Goal: Task Accomplishment & Management: Manage account settings

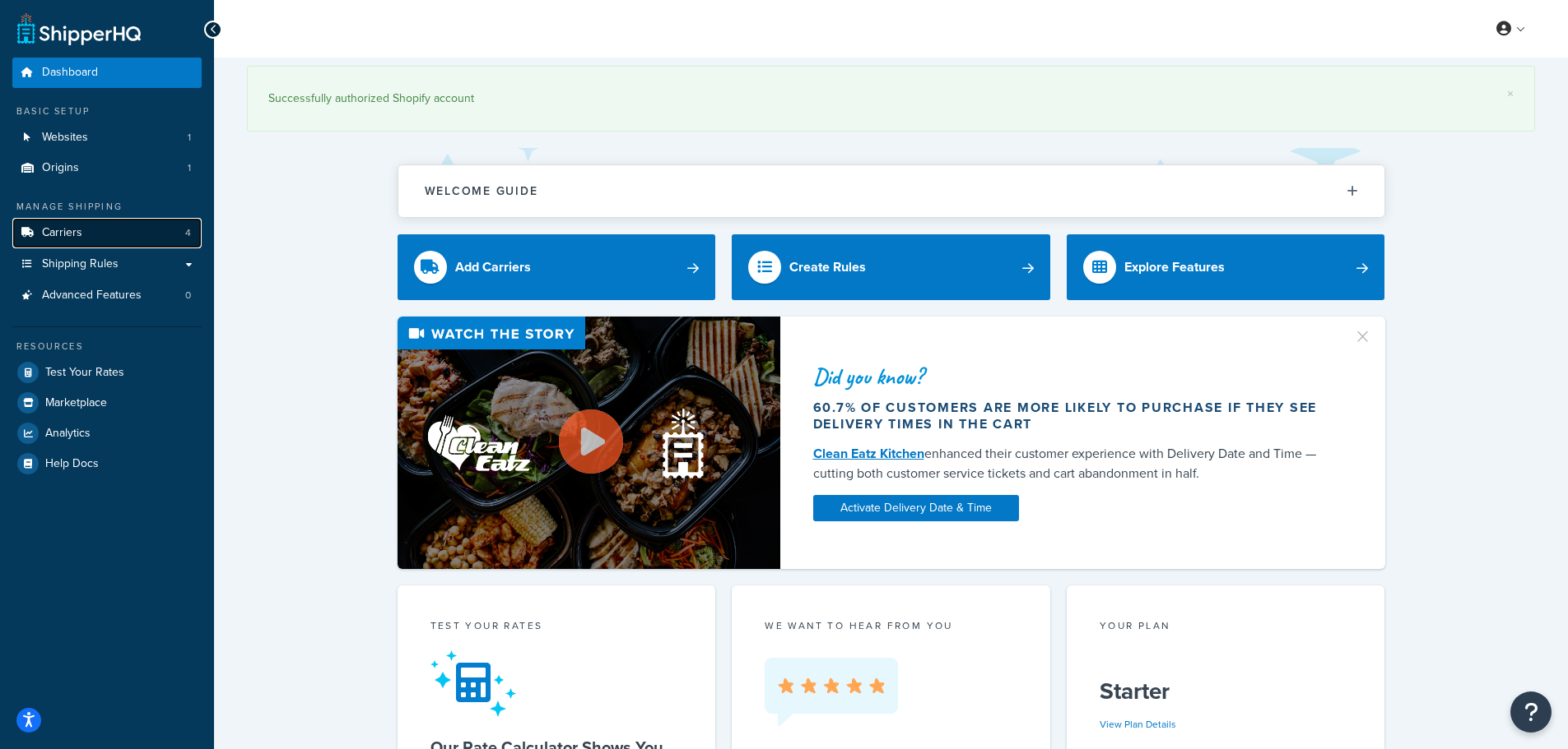
click at [141, 236] on link "Carriers 4" at bounding box center [107, 233] width 190 height 30
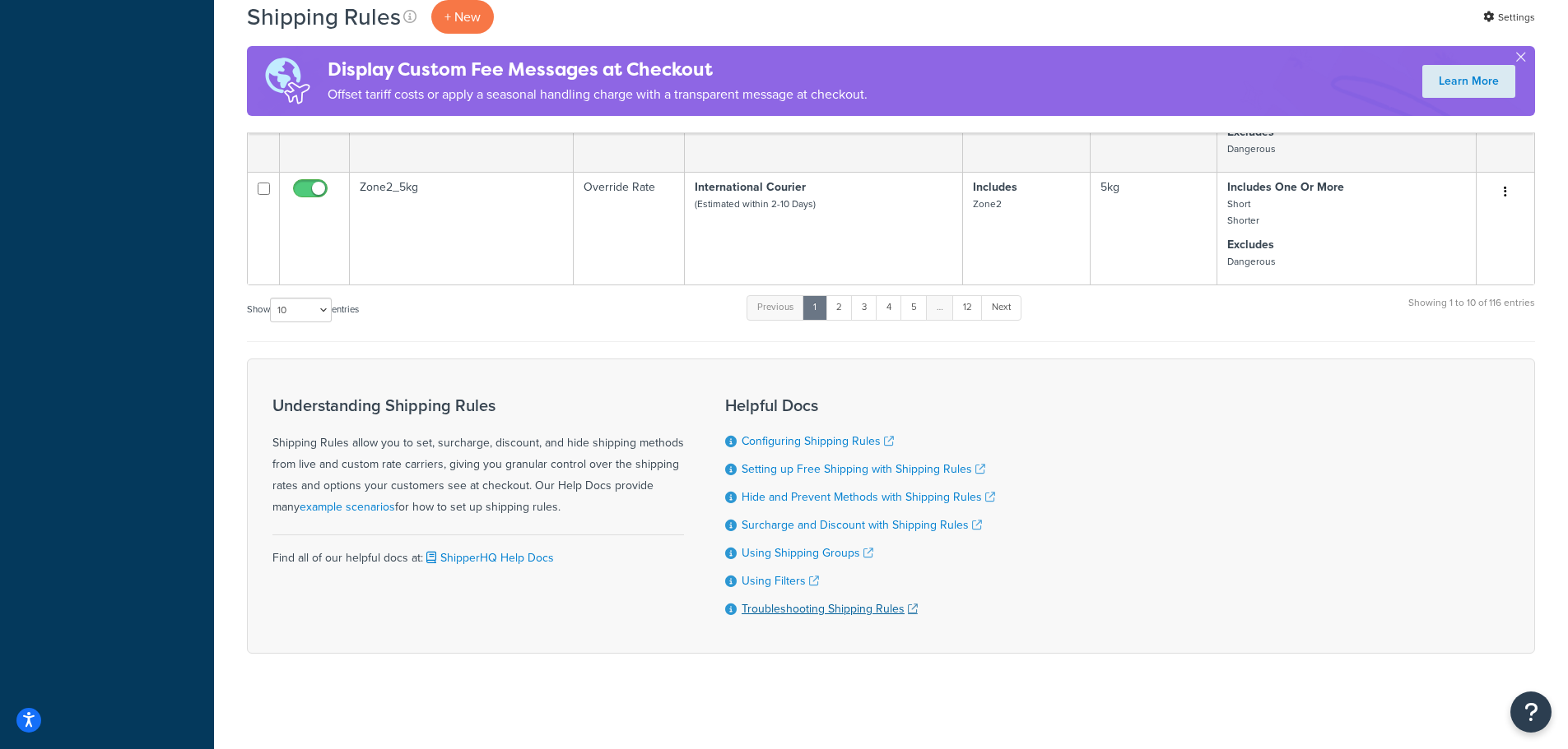
scroll to position [1149, 0]
click at [849, 308] on link "2" at bounding box center [839, 304] width 27 height 25
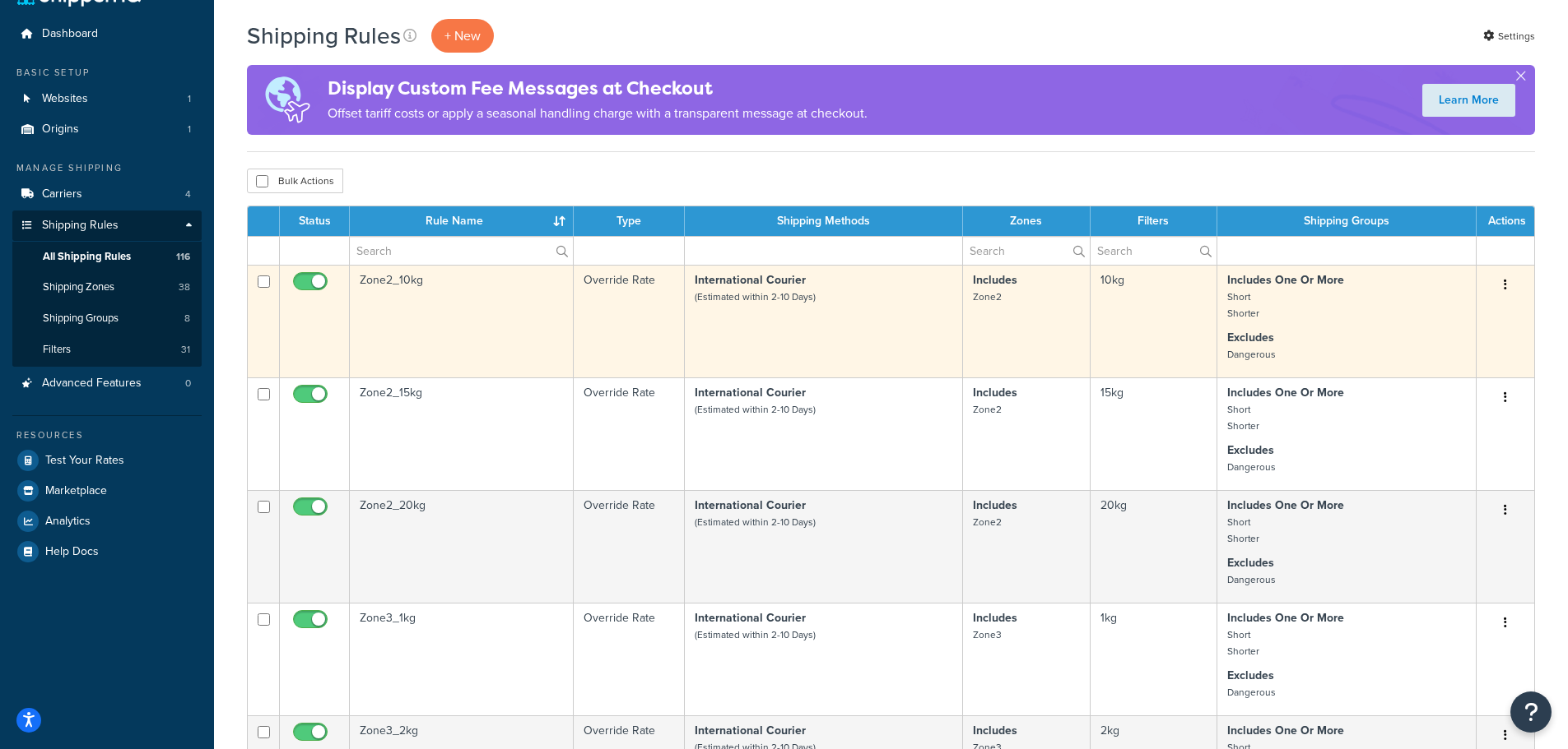
scroll to position [0, 0]
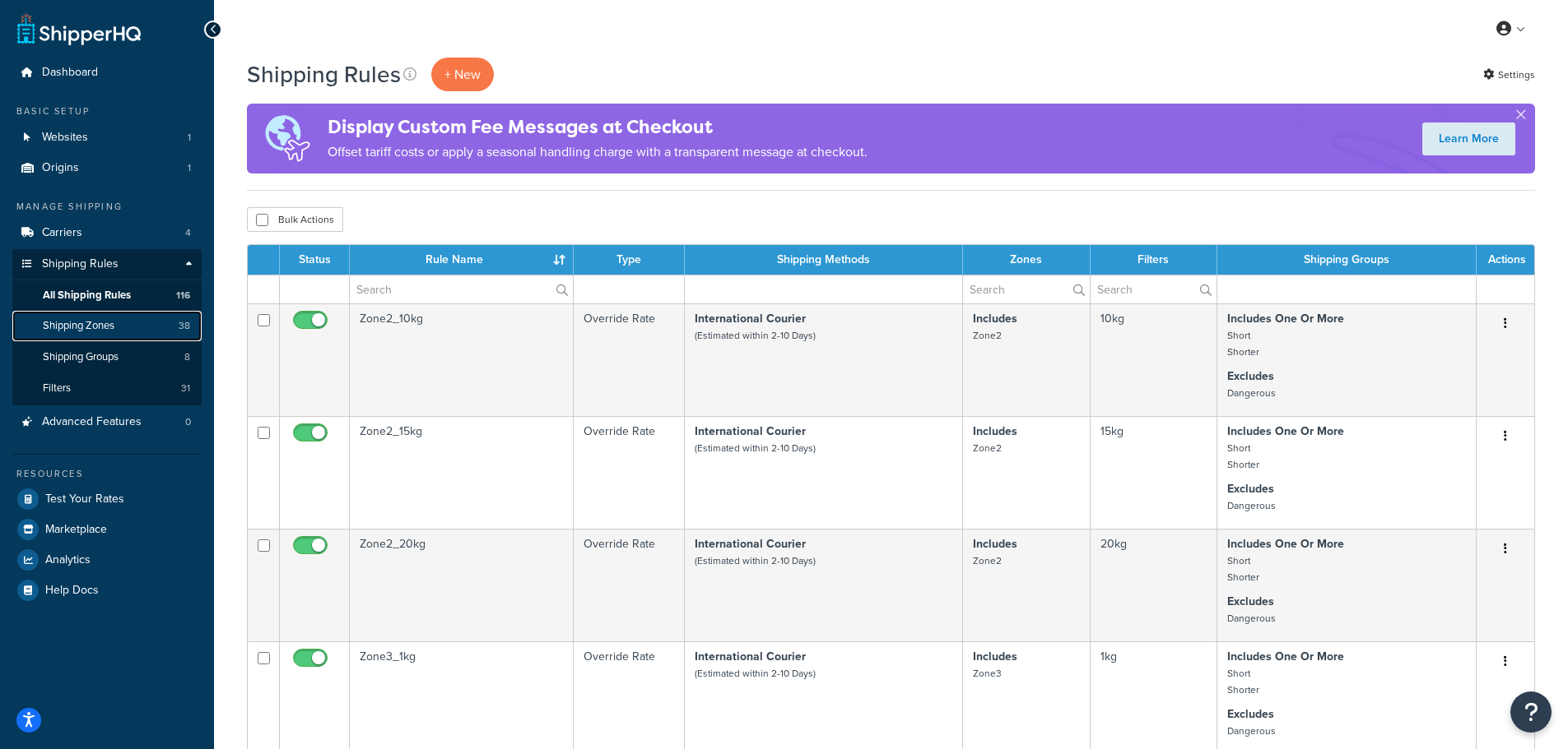
click at [107, 330] on span "Shipping Zones" at bounding box center [78, 326] width 72 height 14
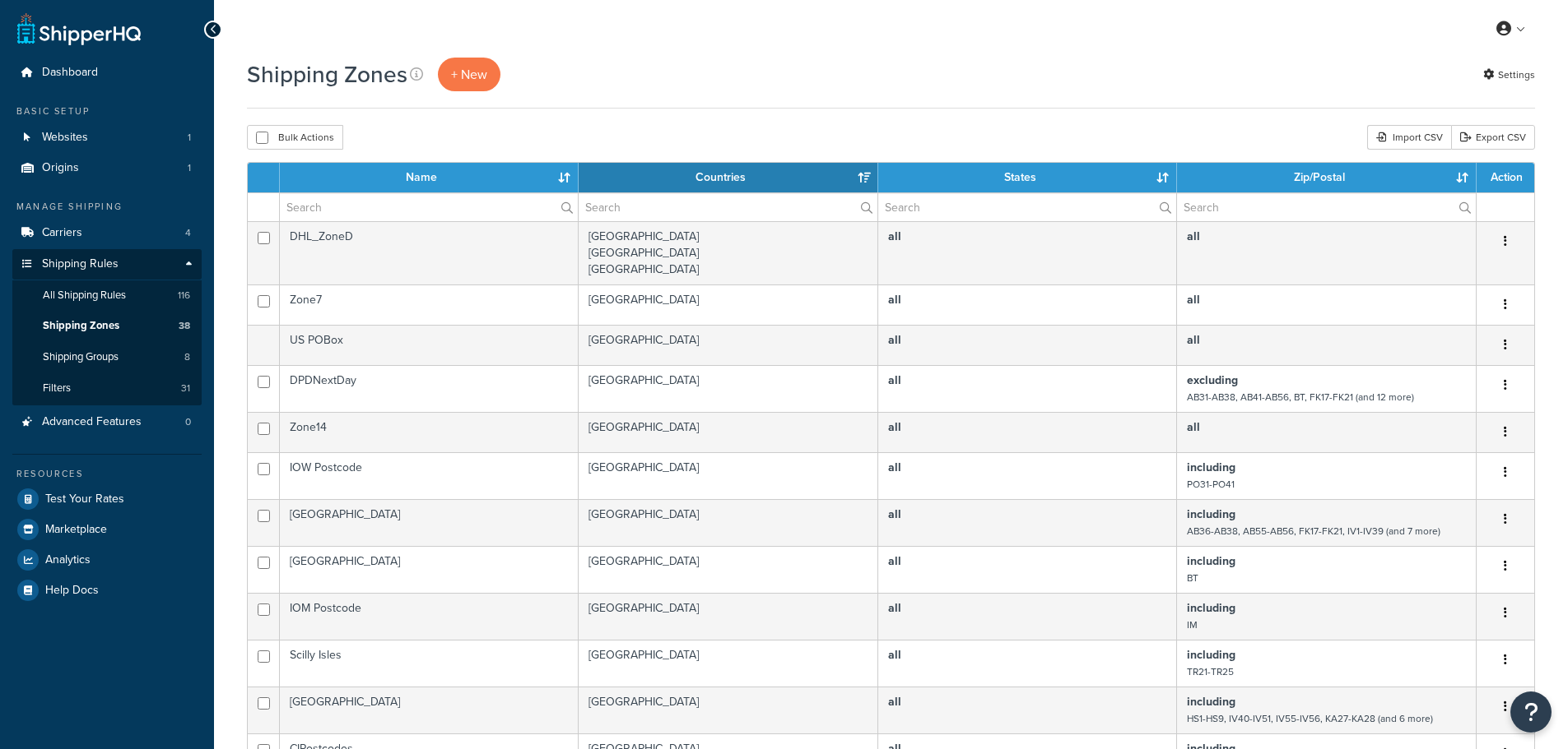
select select "15"
click at [97, 346] on link "Shipping Groups 8" at bounding box center [107, 357] width 190 height 30
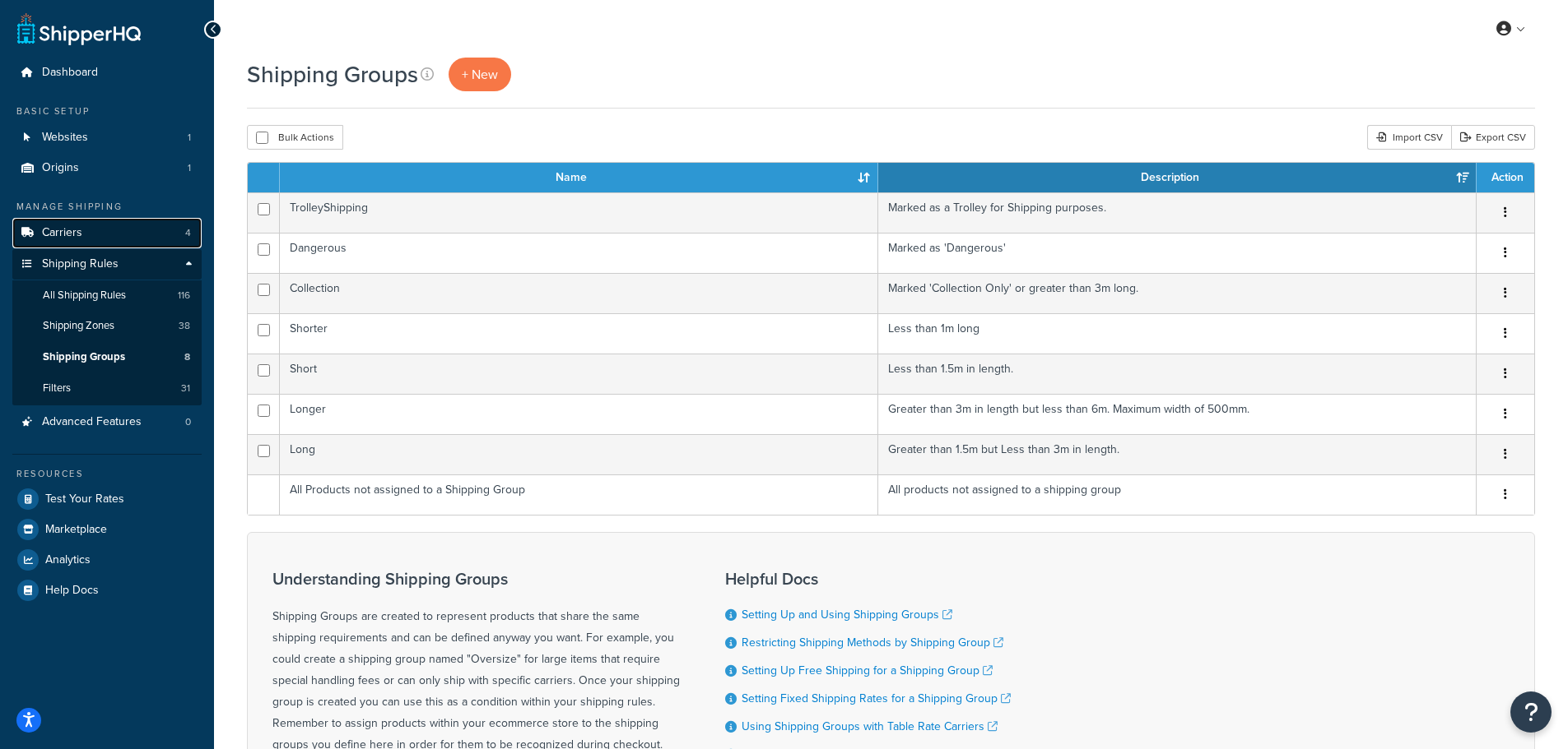
click at [85, 236] on link "Carriers 4" at bounding box center [107, 233] width 190 height 30
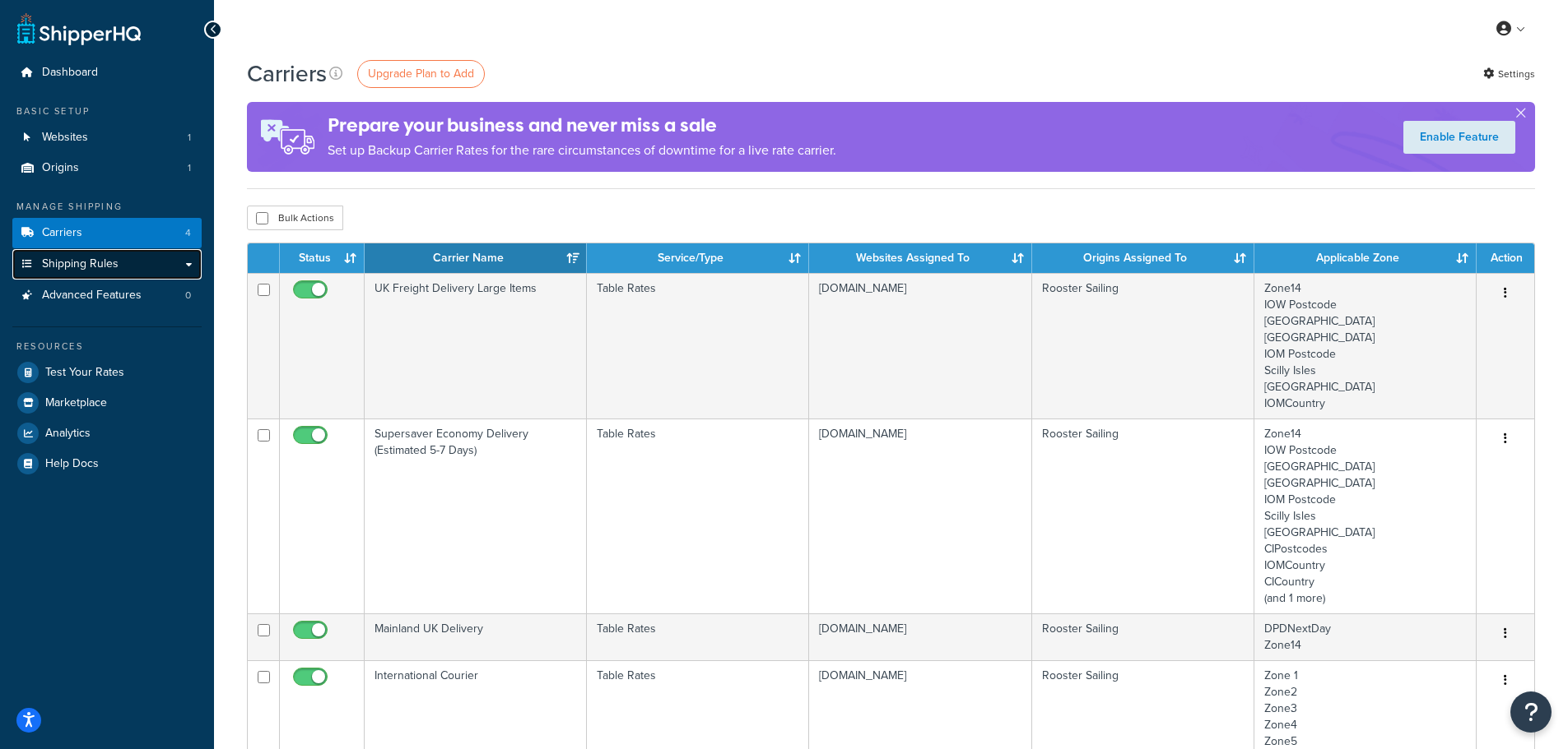
click at [124, 259] on link "Shipping Rules" at bounding box center [107, 264] width 190 height 30
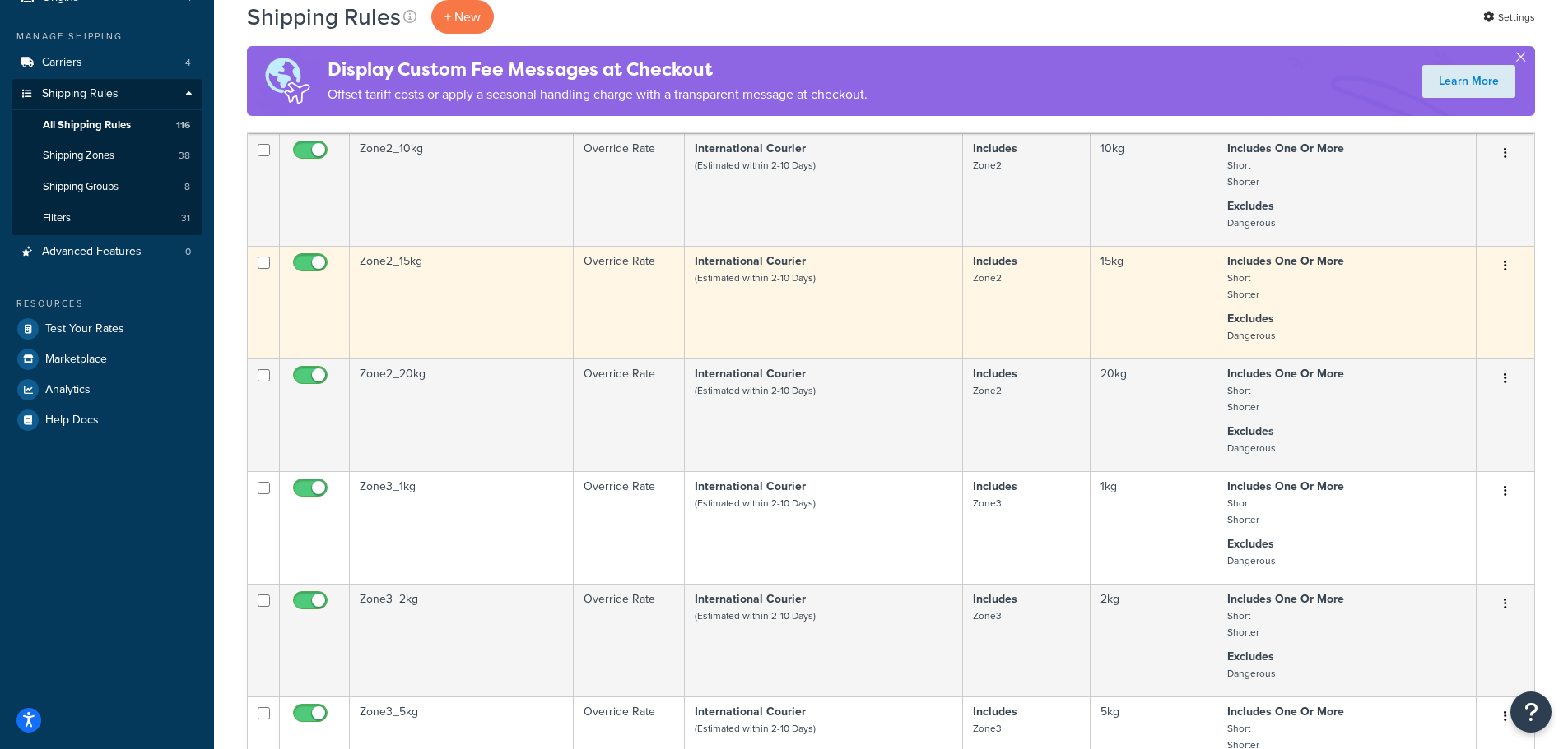
scroll to position [165, 0]
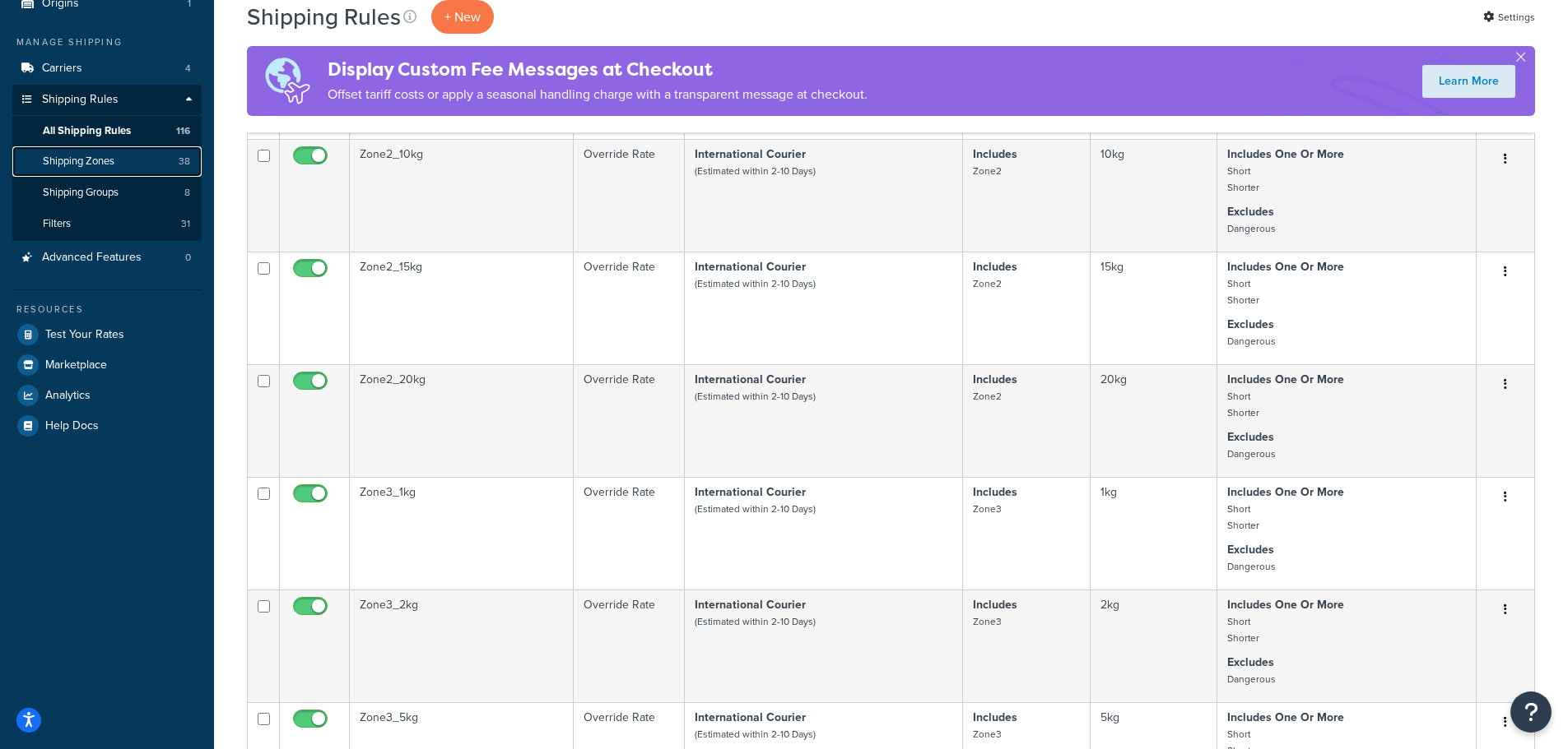
click at [94, 159] on span "Shipping Zones" at bounding box center [78, 161] width 72 height 14
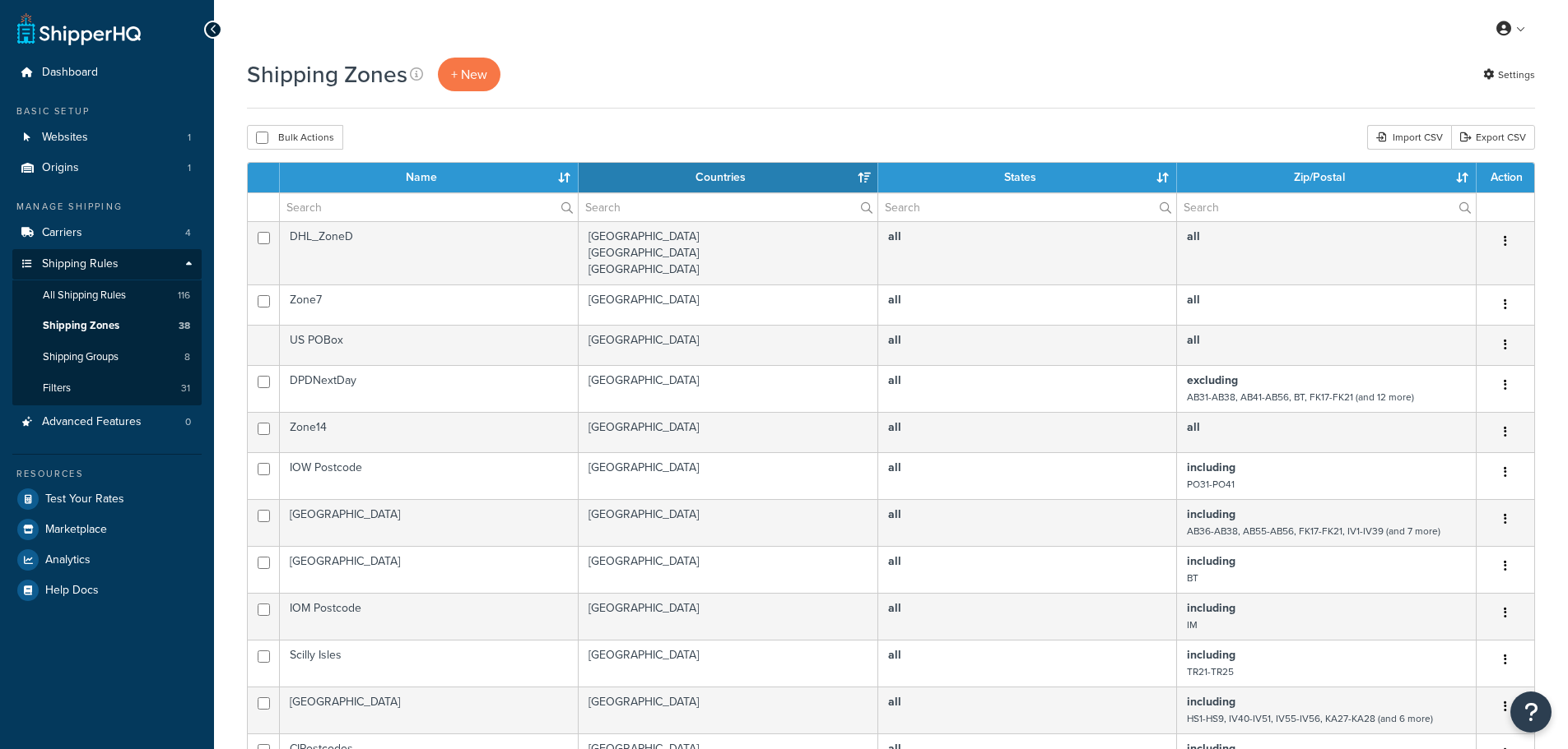
select select "15"
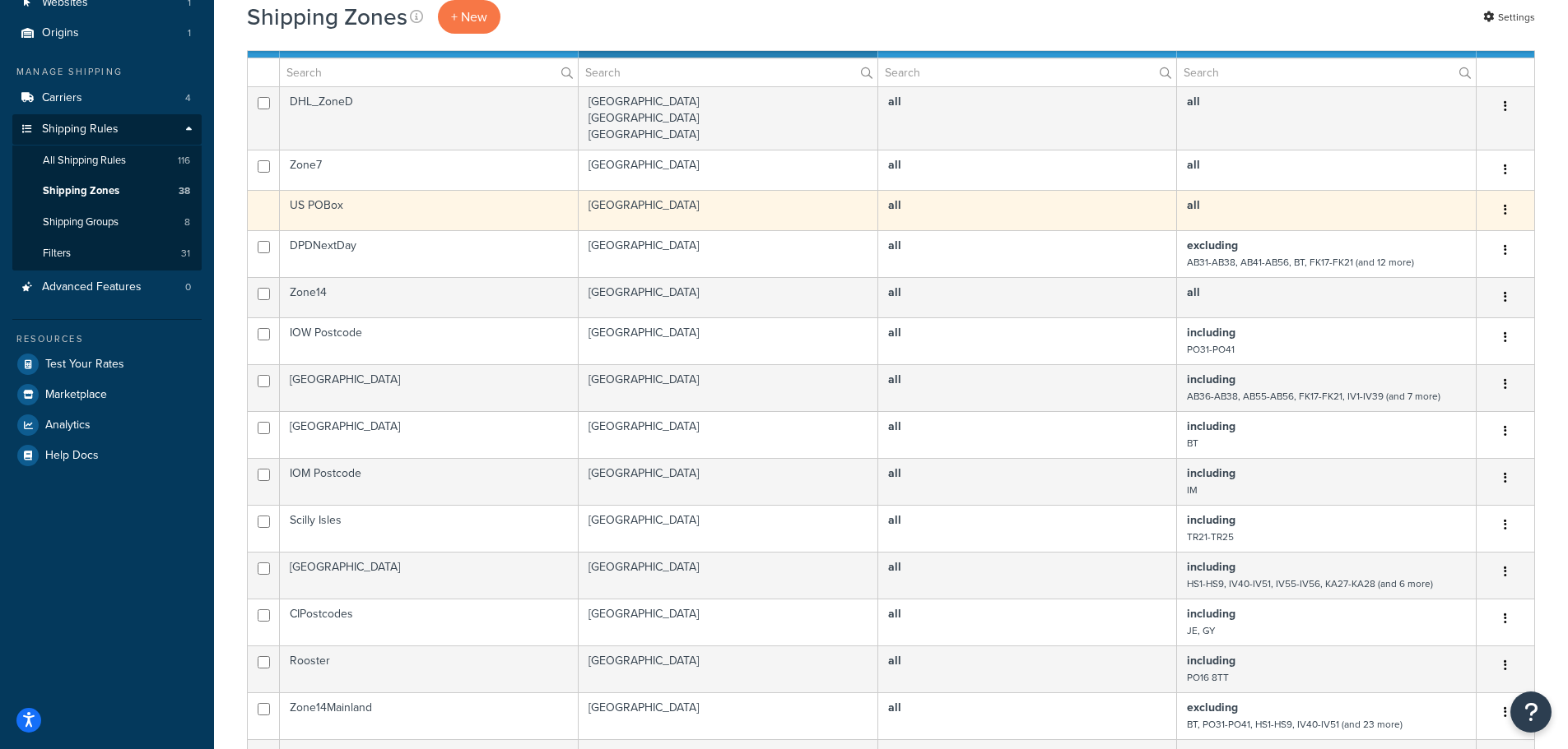
scroll to position [82, 0]
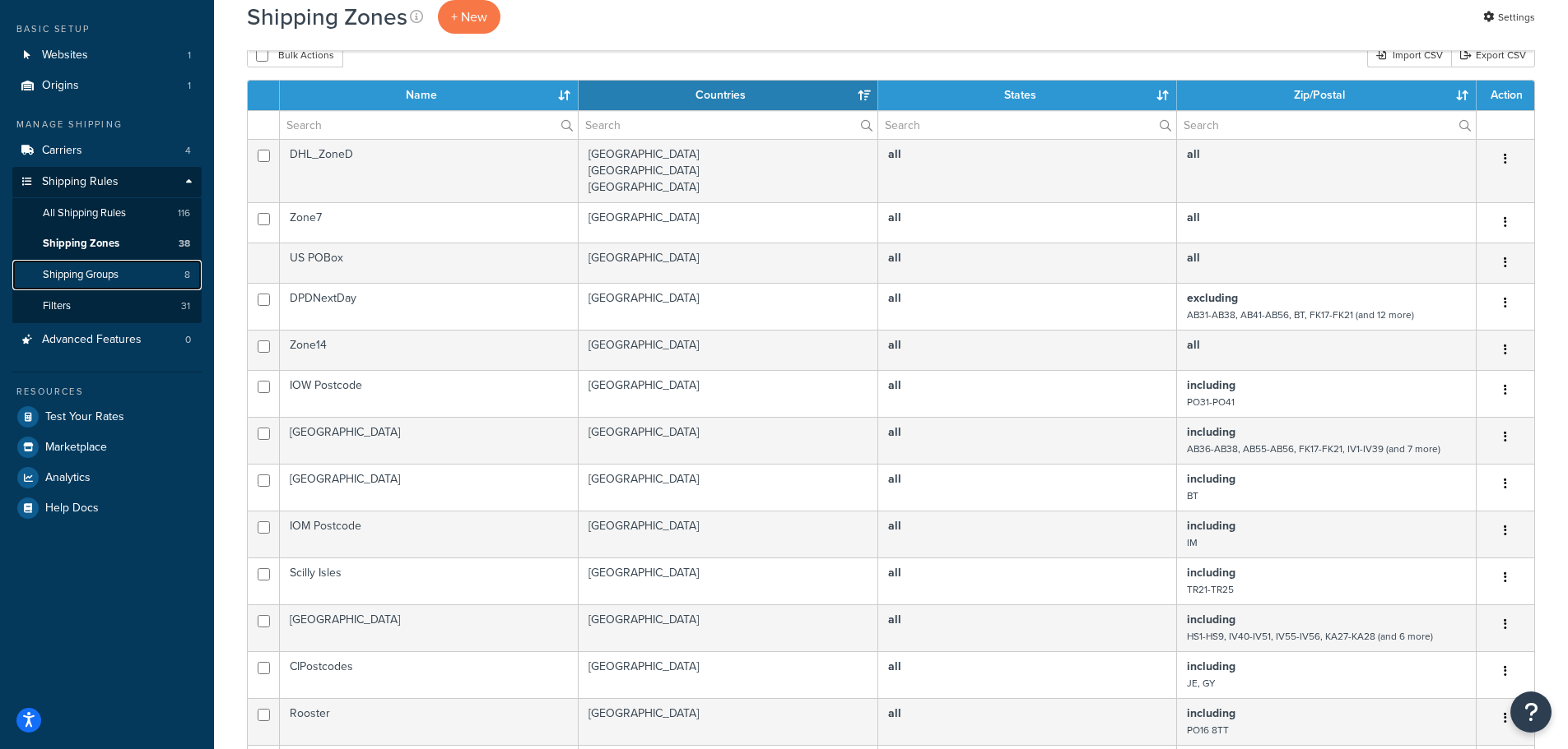
click at [108, 268] on span "Shipping Groups" at bounding box center [80, 274] width 75 height 14
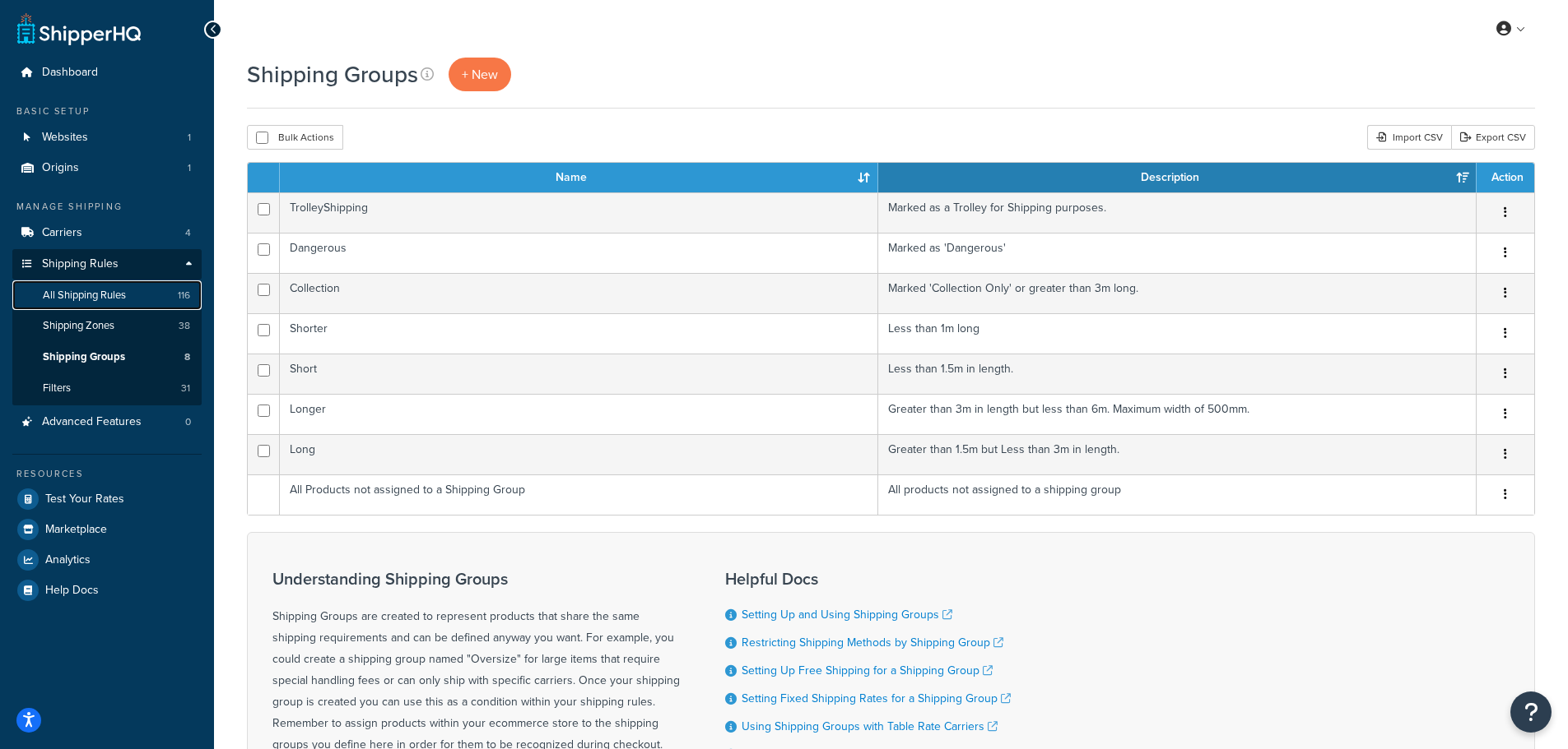
click at [96, 294] on span "All Shipping Rules" at bounding box center [84, 295] width 83 height 14
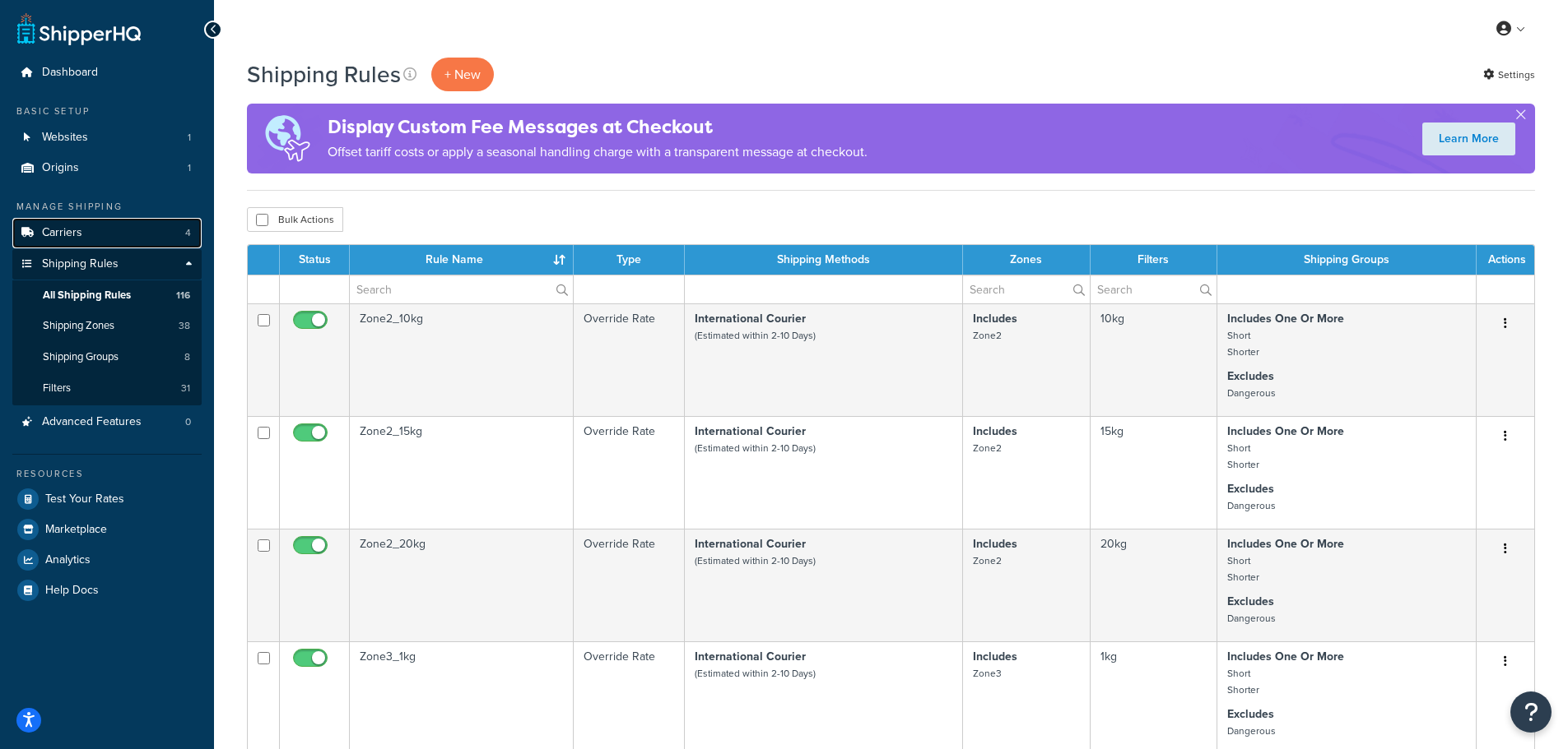
click at [74, 237] on span "Carriers" at bounding box center [63, 233] width 41 height 14
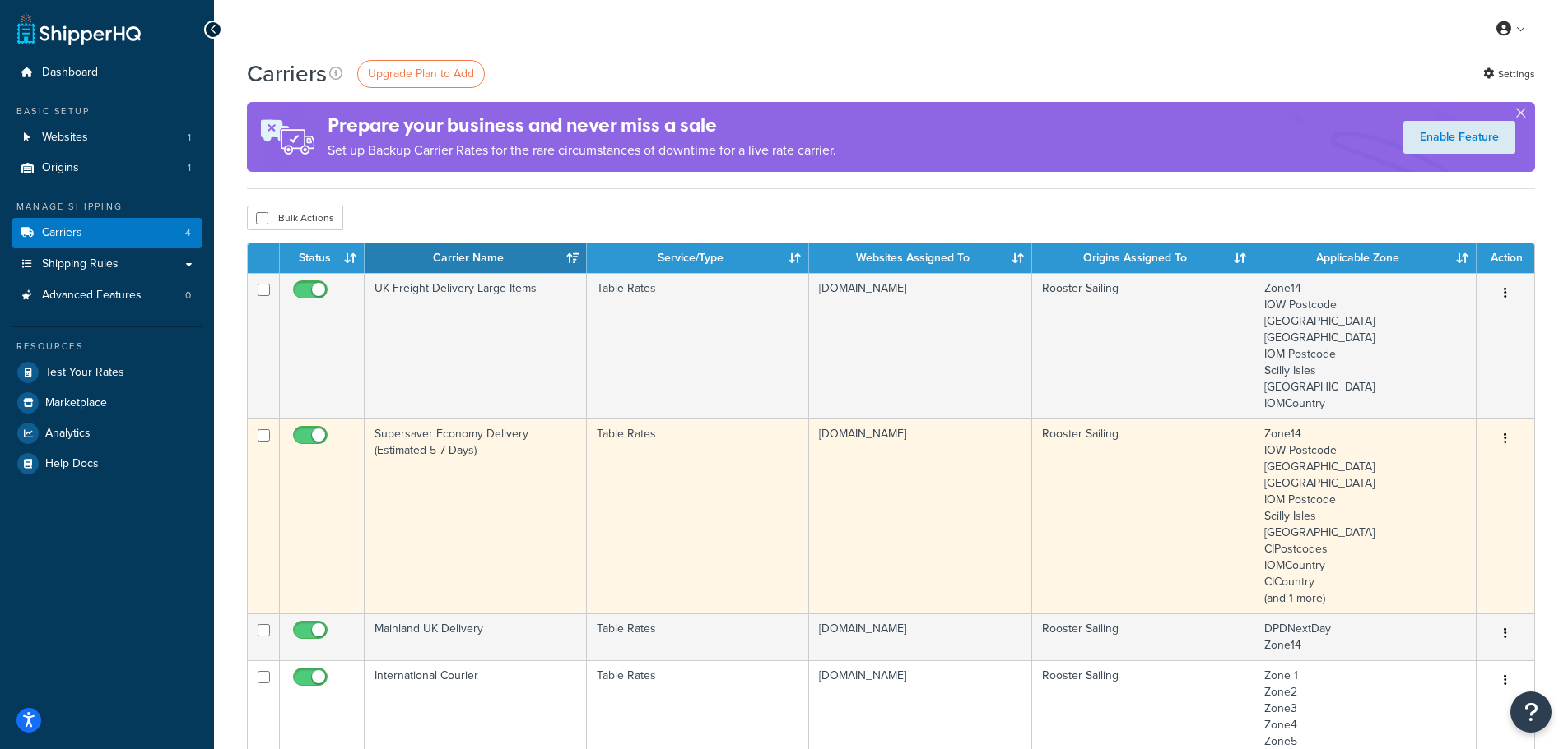
click at [488, 455] on td "Supersaver Economy Delivery (Estimated 5-7 Days)" at bounding box center [475, 516] width 222 height 195
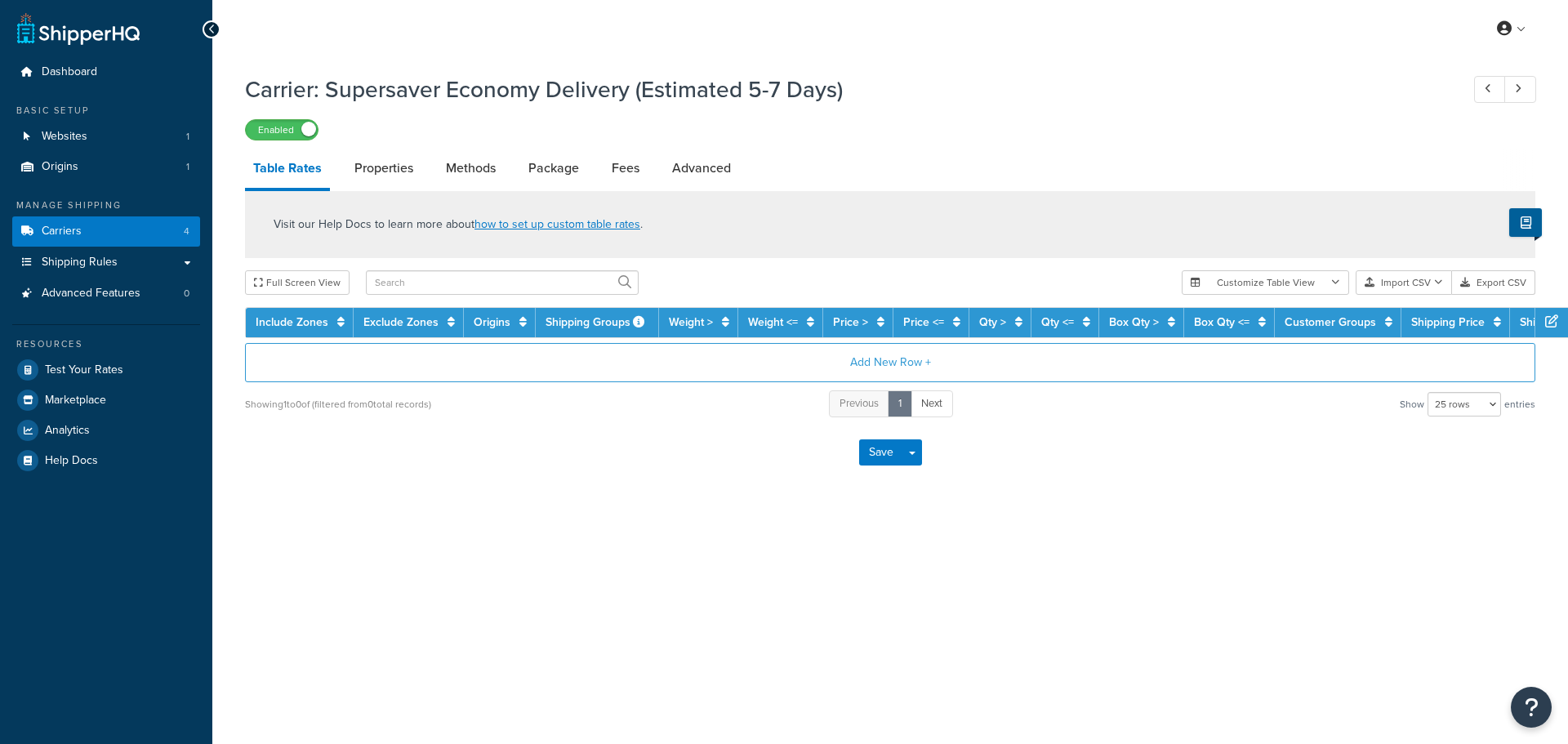
select select "25"
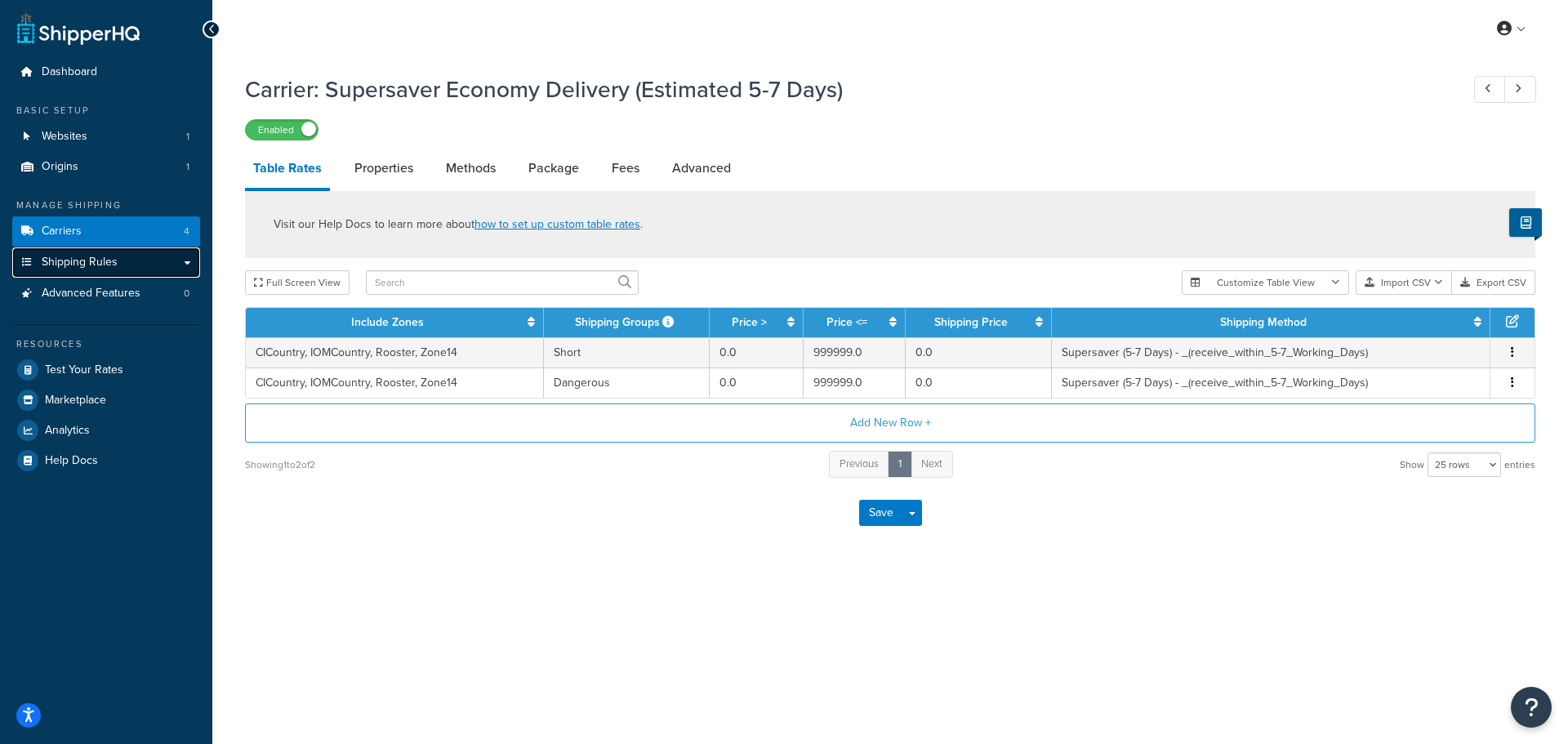
click at [119, 250] on link "Shipping Rules" at bounding box center [106, 262] width 188 height 30
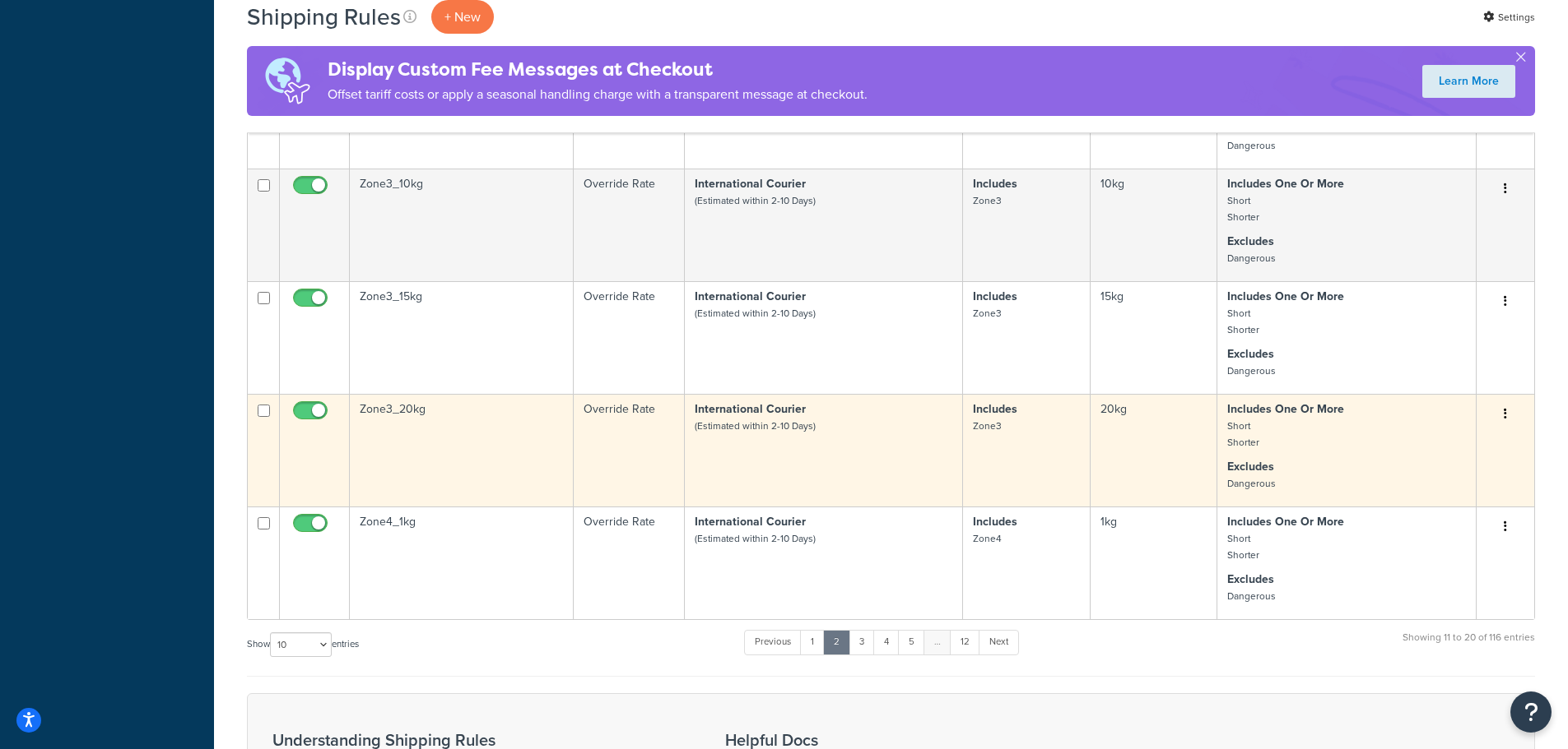
scroll to position [823, 0]
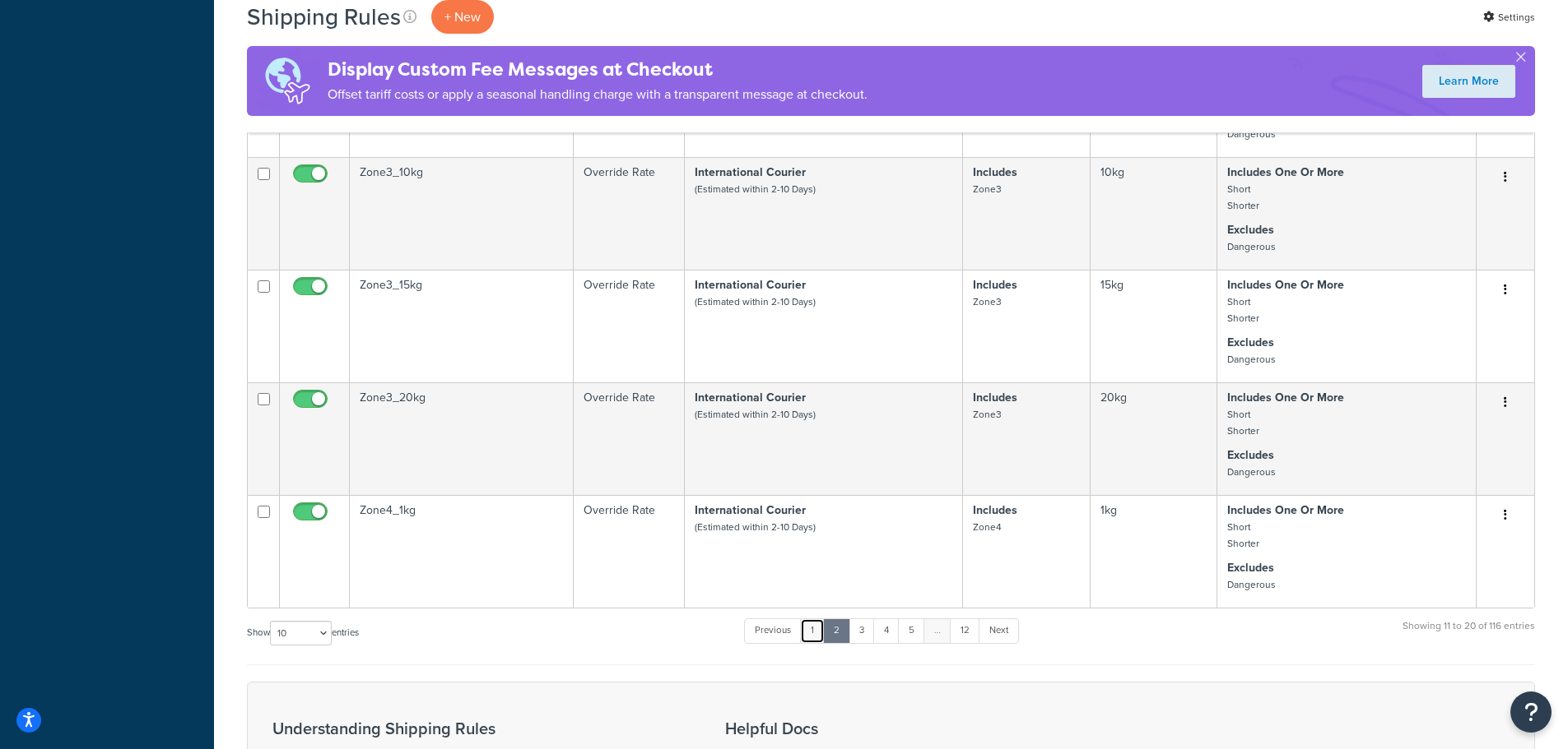
click at [820, 628] on link "1" at bounding box center [812, 630] width 25 height 25
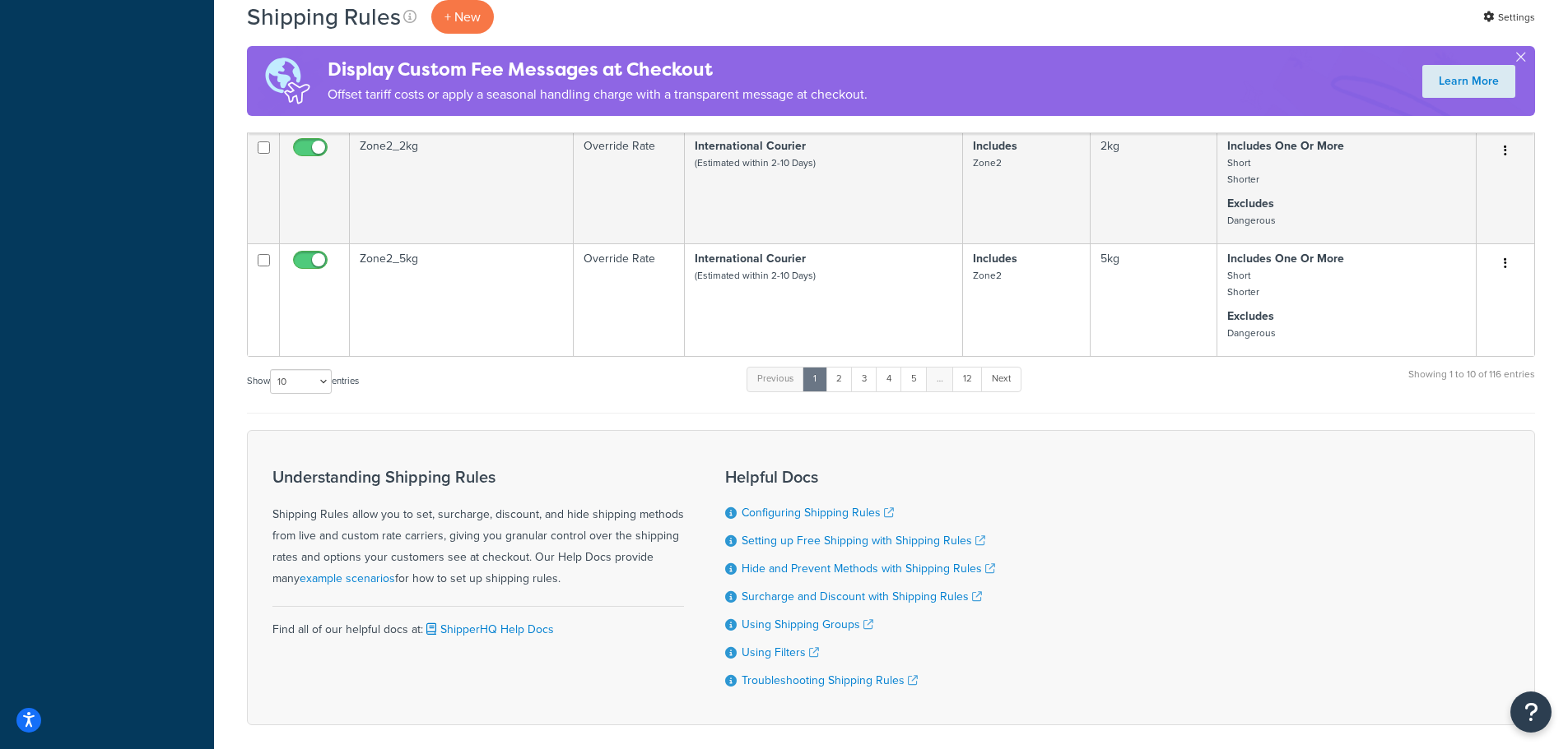
scroll to position [1149, 0]
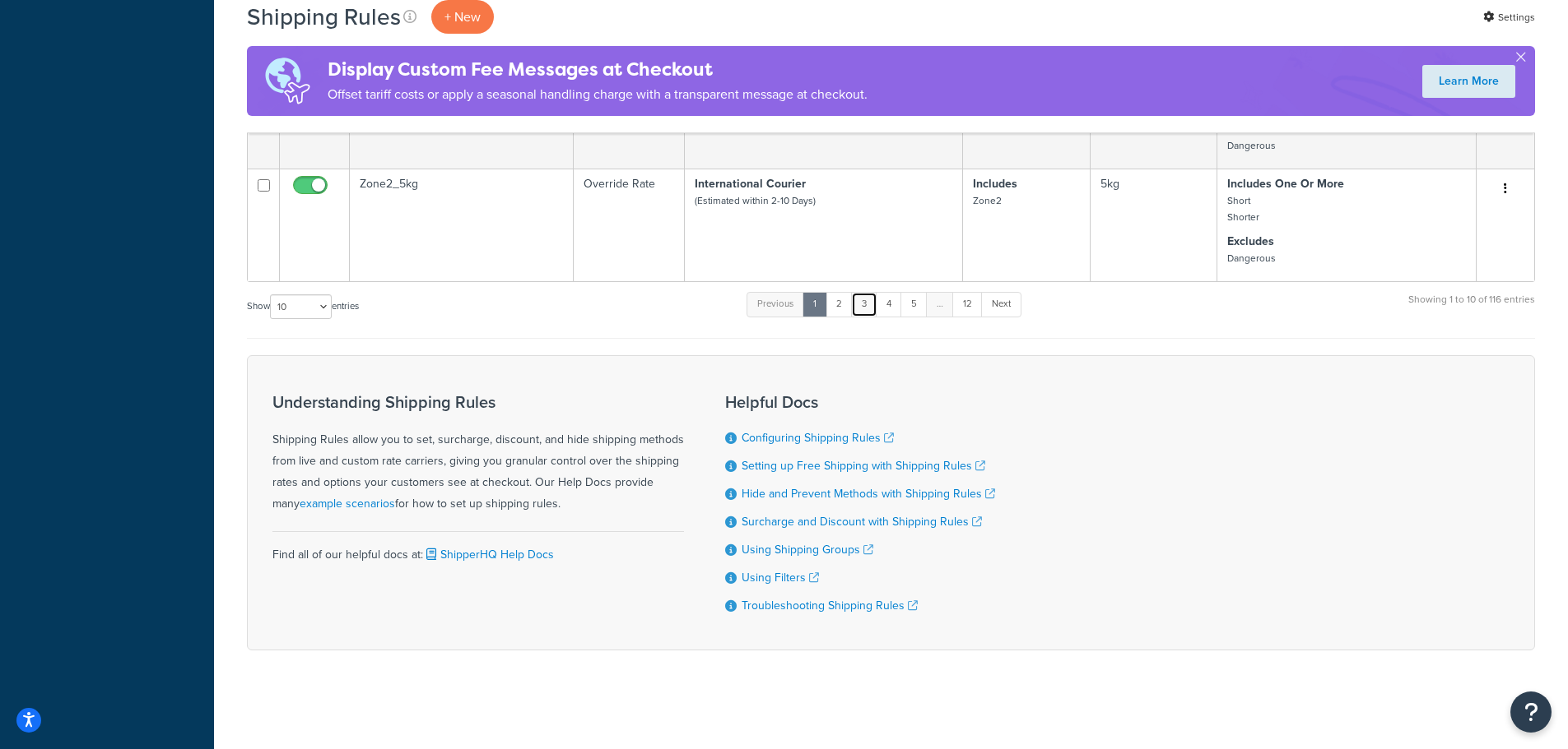
click at [873, 305] on link "3" at bounding box center [864, 304] width 27 height 25
click at [903, 305] on link "5" at bounding box center [909, 304] width 27 height 25
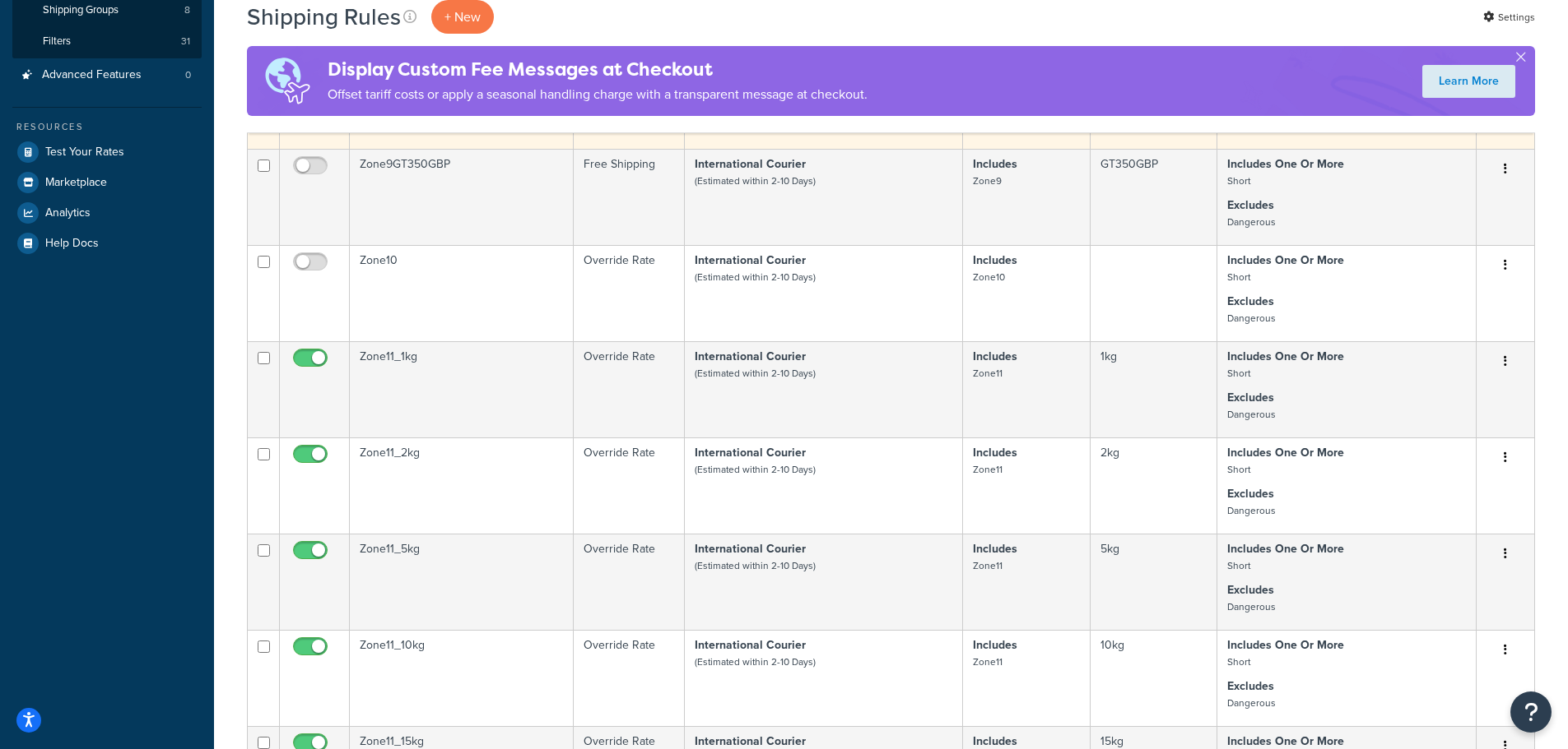
scroll to position [80, 0]
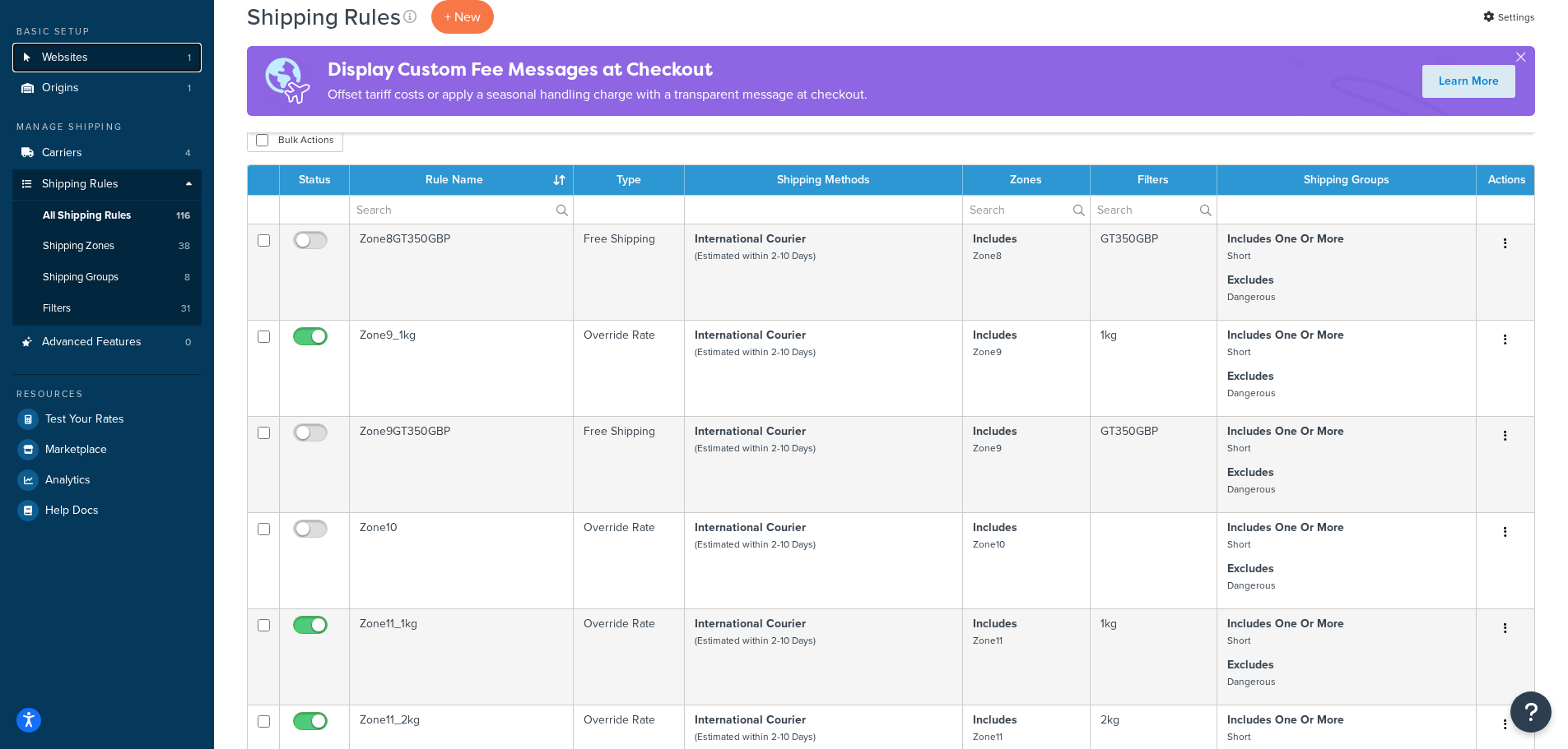
click at [89, 60] on link "Websites 1" at bounding box center [107, 57] width 190 height 30
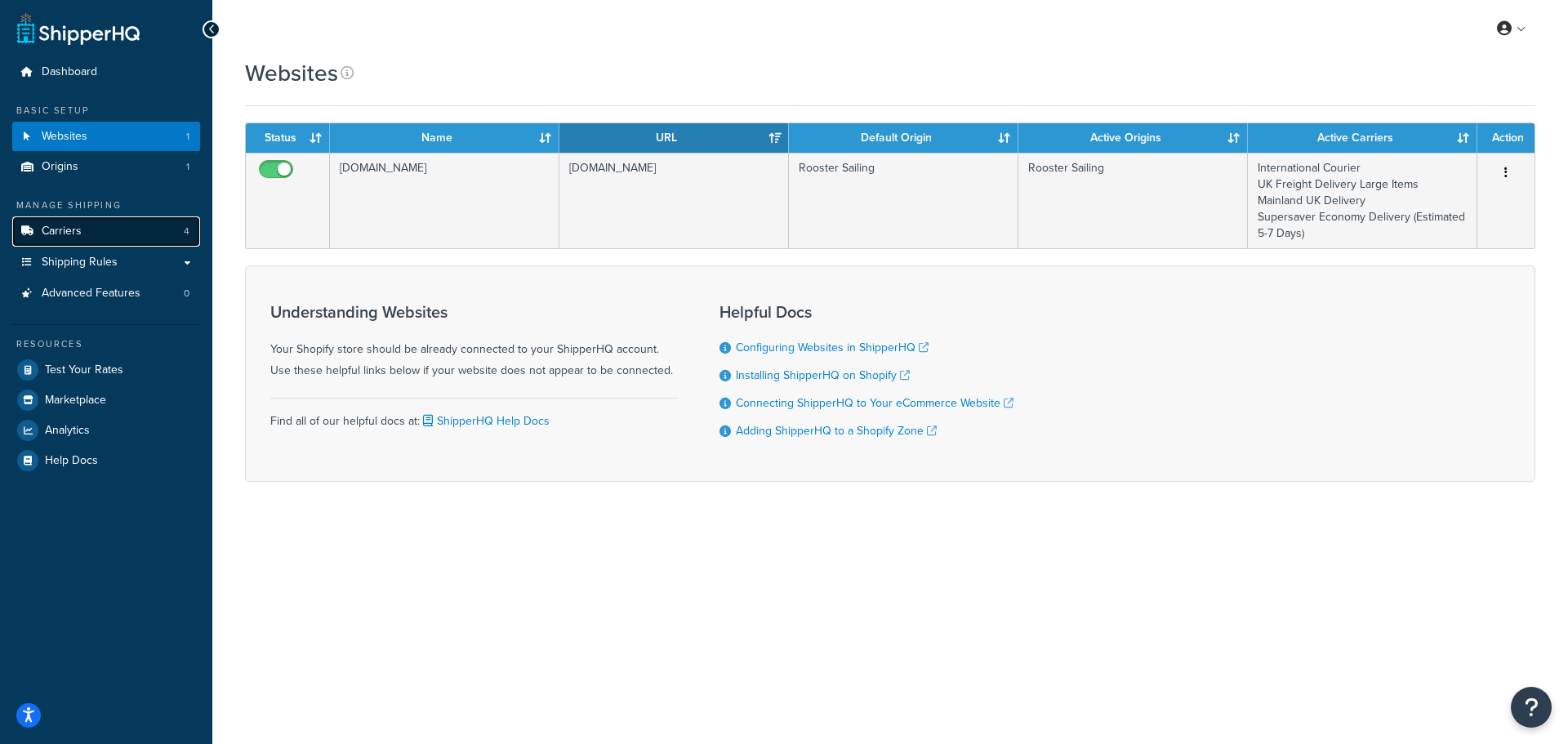
click at [109, 234] on link "Carriers 4" at bounding box center [106, 231] width 188 height 30
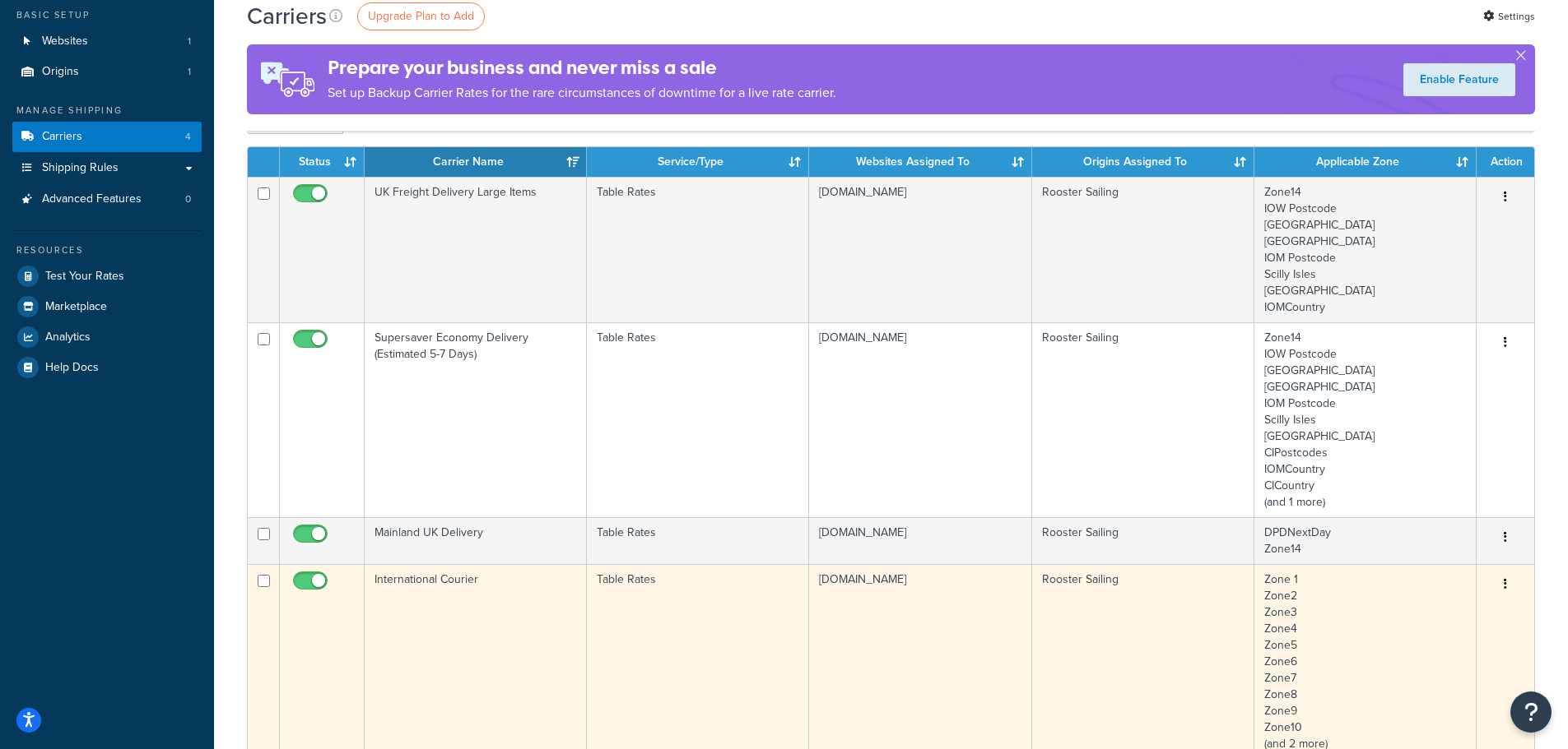
scroll to position [82, 0]
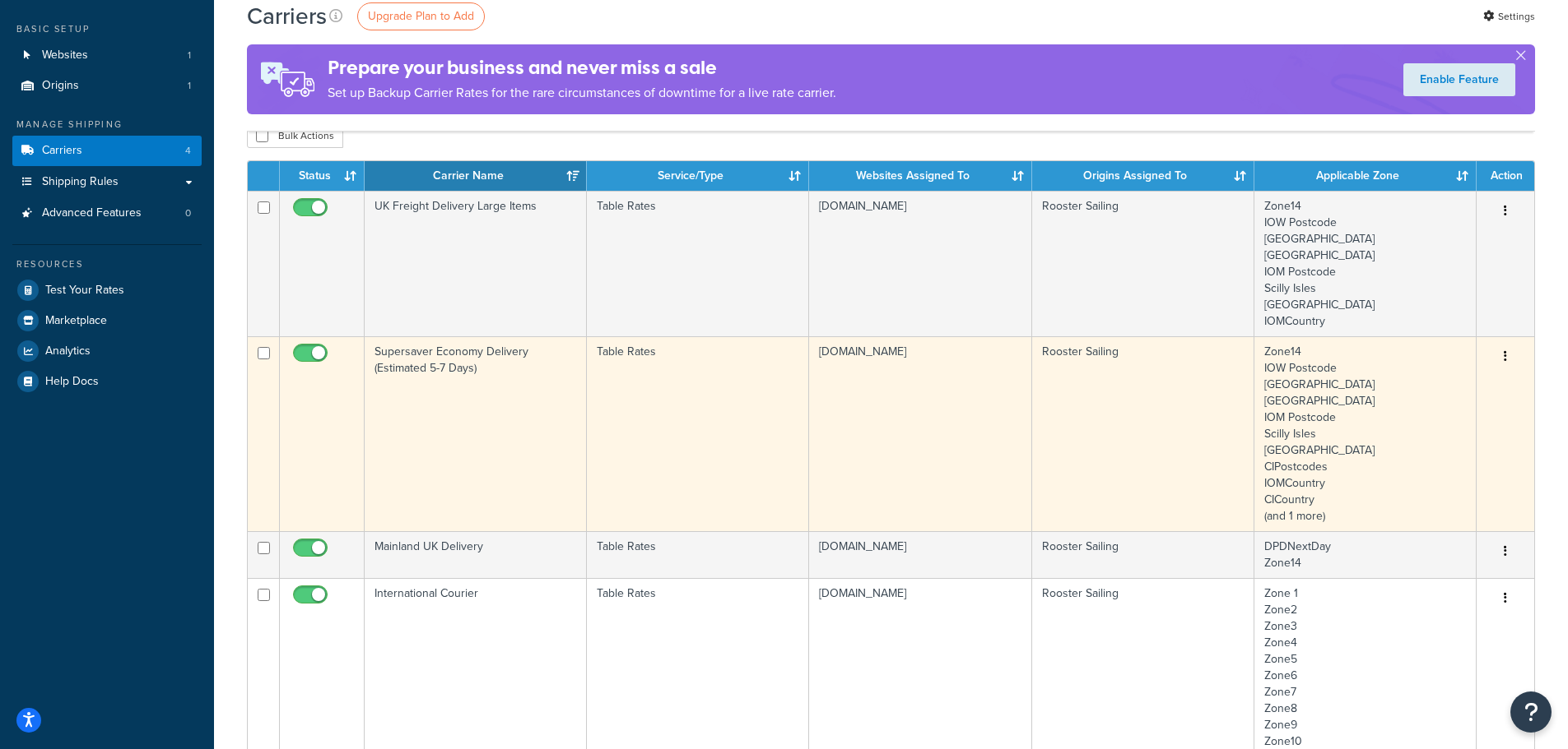
click at [1501, 365] on button "button" at bounding box center [1504, 357] width 23 height 27
click at [1492, 382] on link "Edit" at bounding box center [1438, 389] width 130 height 34
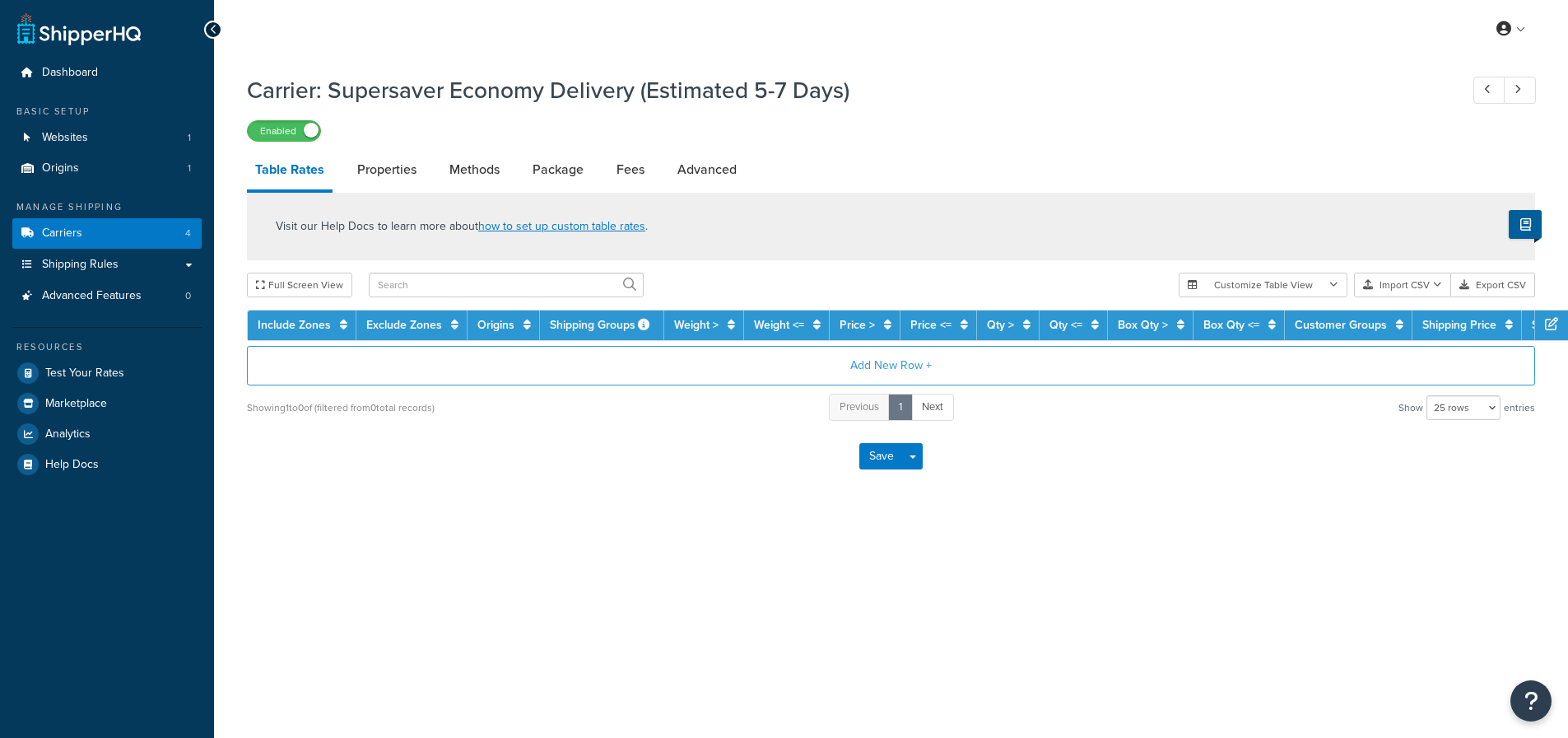
select select "25"
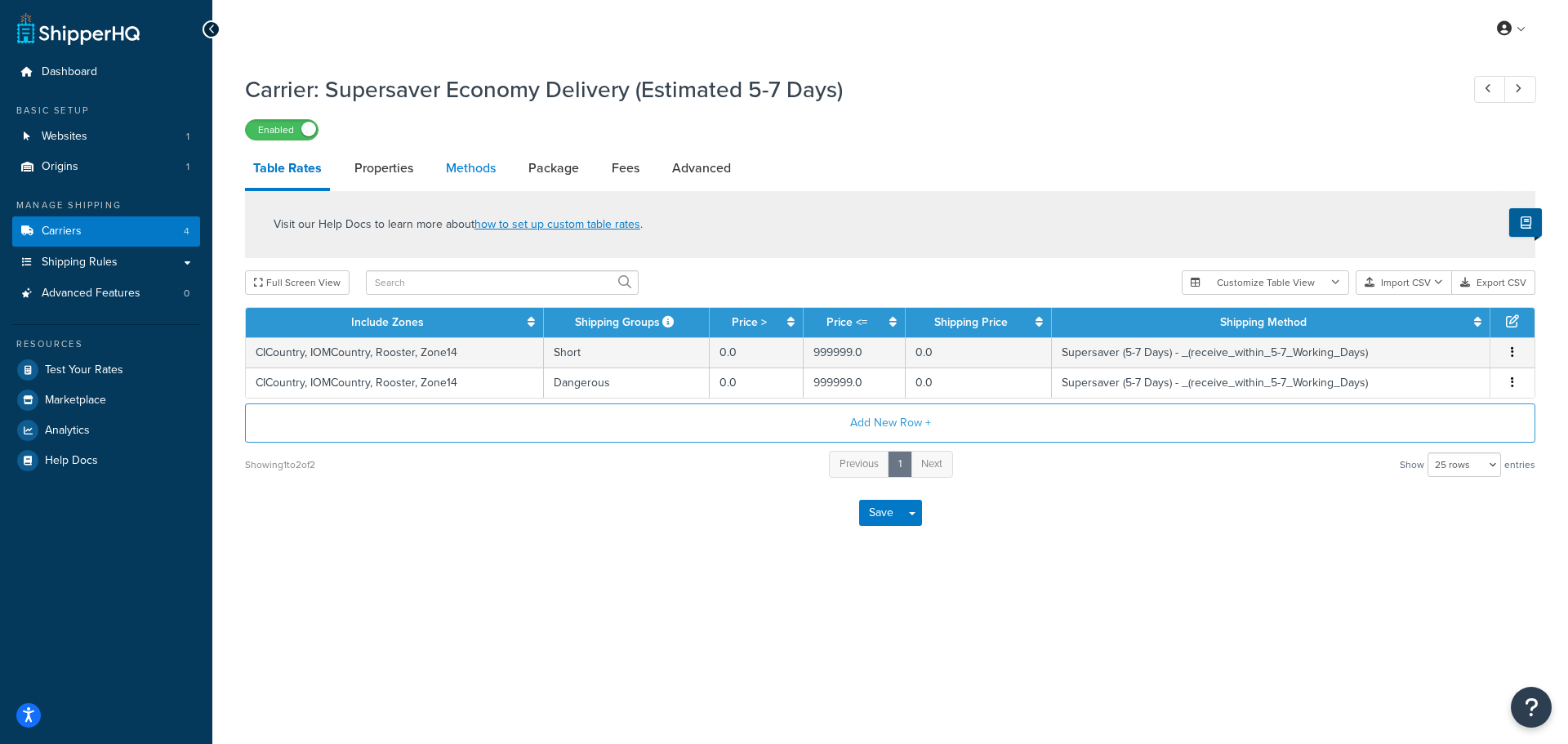
click at [484, 168] on link "Methods" at bounding box center [471, 168] width 66 height 39
select select "25"
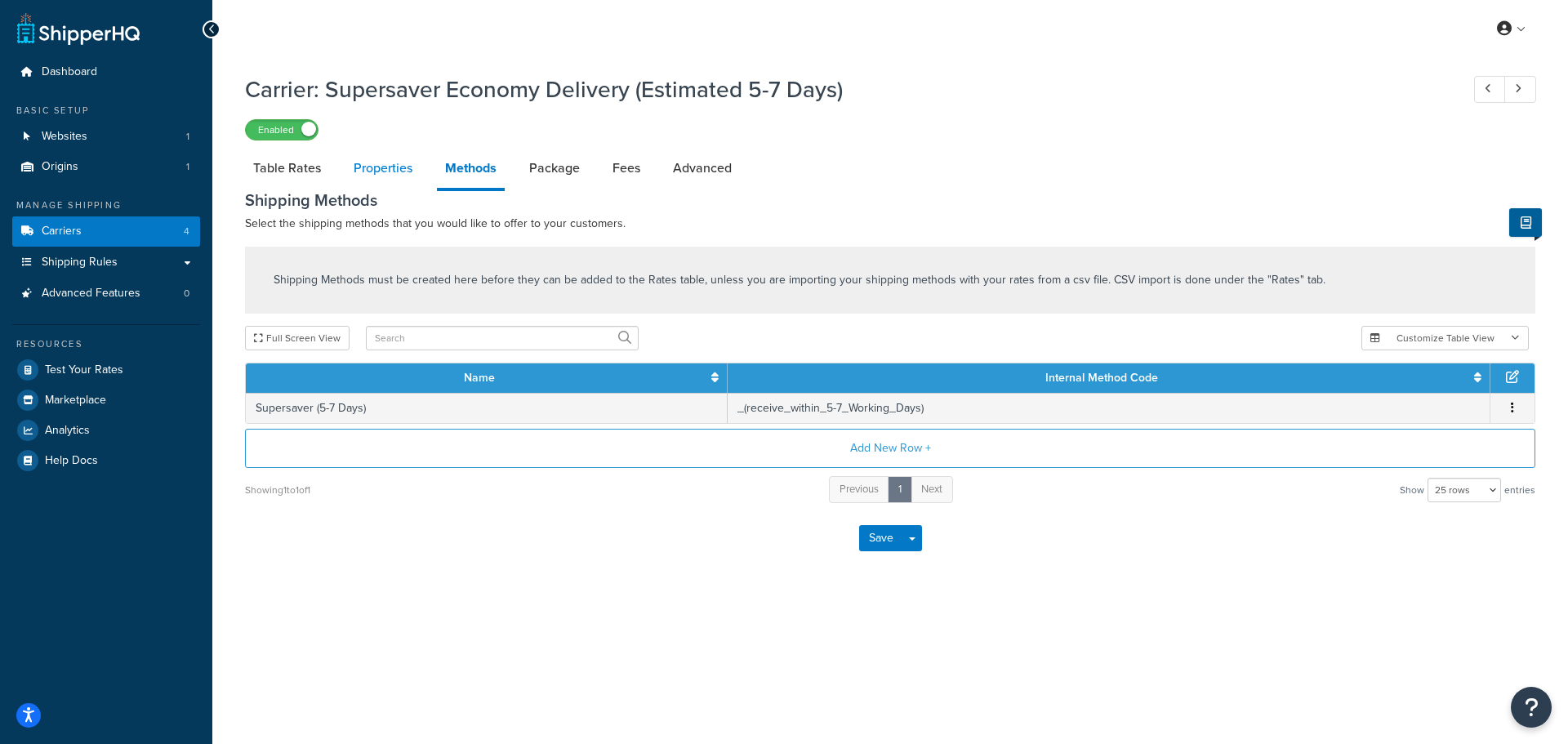
click at [408, 168] on link "Properties" at bounding box center [383, 168] width 75 height 39
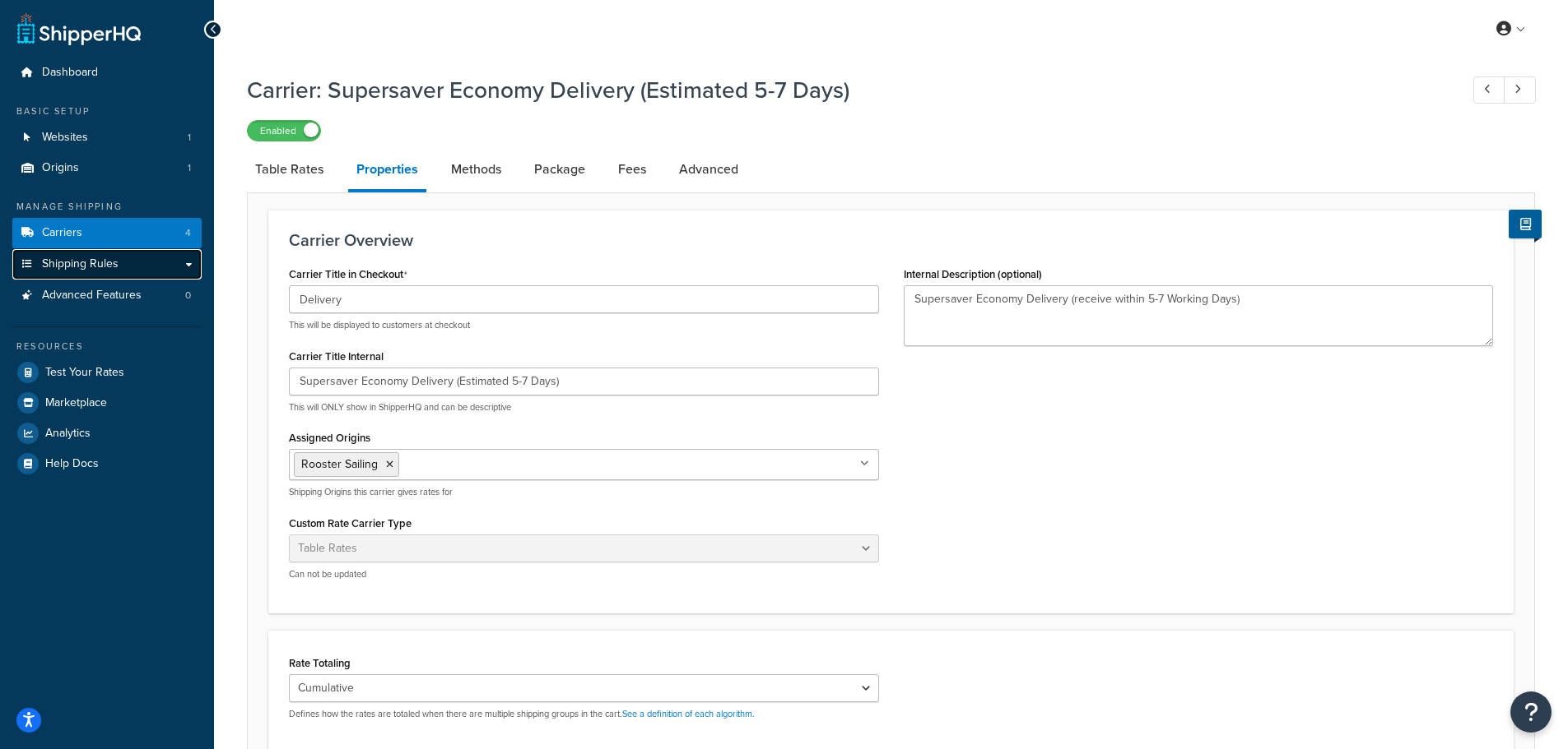
click at [121, 271] on link "Shipping Rules" at bounding box center [107, 264] width 190 height 30
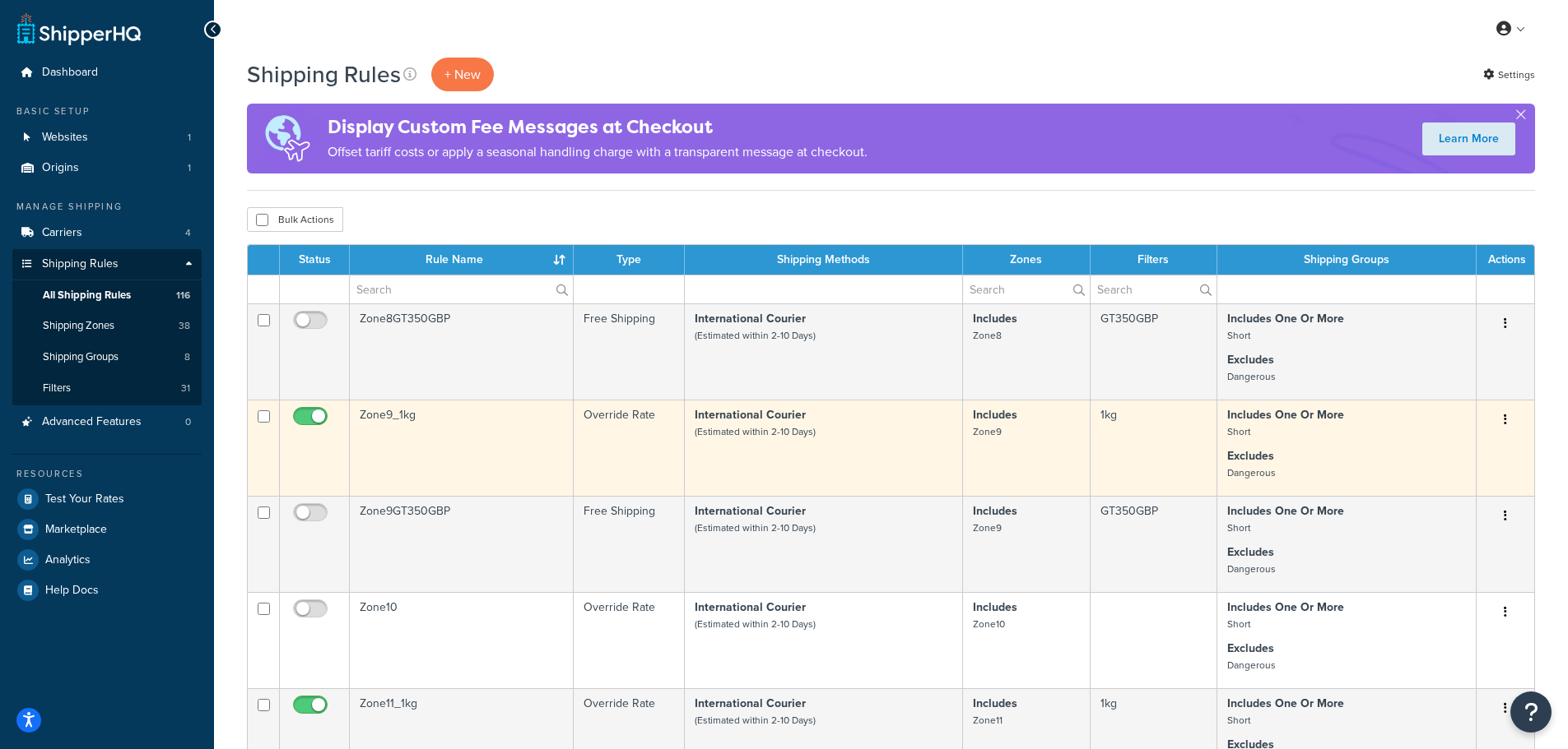
scroll to position [82, 0]
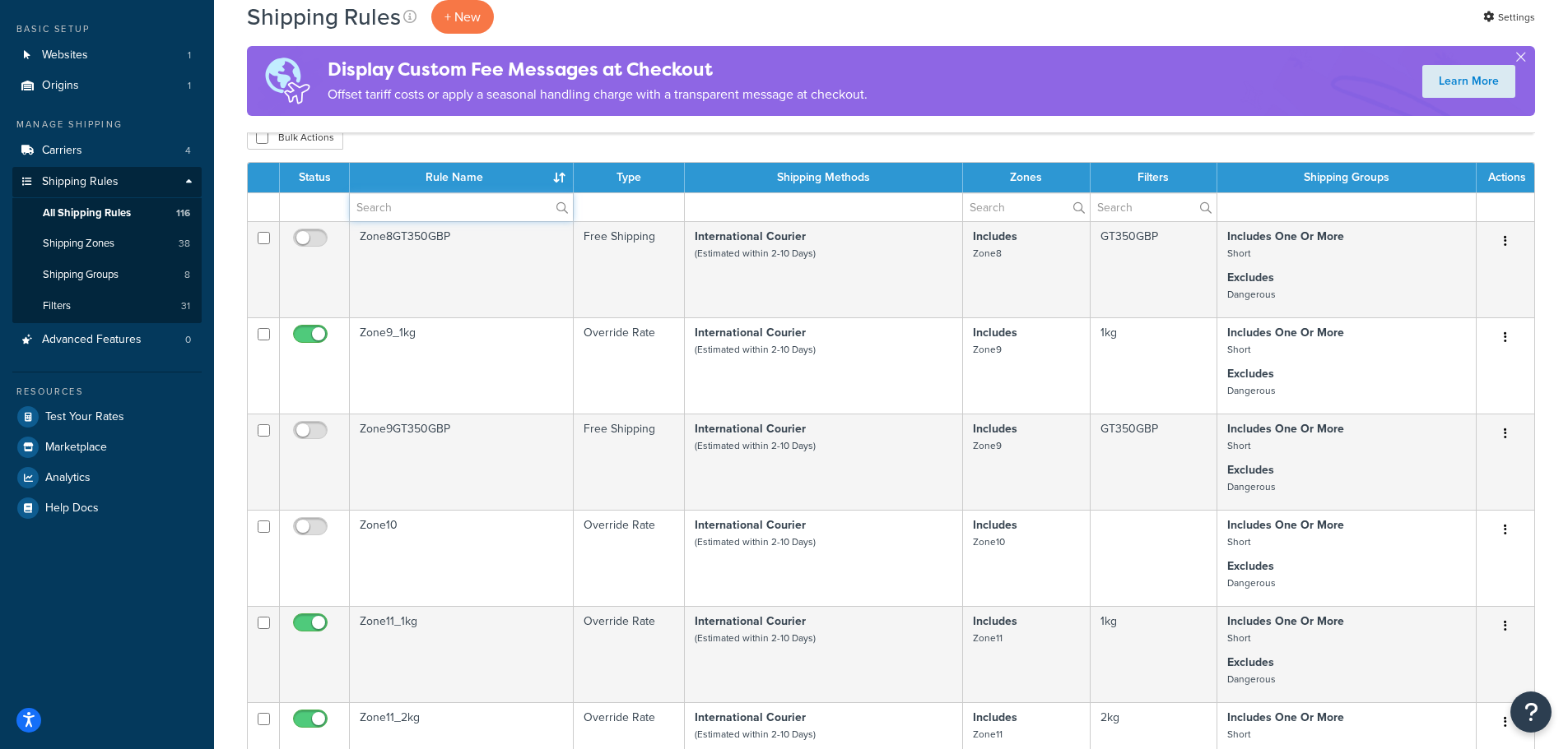
click at [445, 204] on input "text" at bounding box center [461, 207] width 223 height 28
click at [625, 200] on td at bounding box center [629, 206] width 111 height 29
click at [625, 205] on td at bounding box center [629, 206] width 111 height 29
click at [633, 207] on td at bounding box center [629, 206] width 111 height 29
click at [521, 208] on input "text" at bounding box center [461, 207] width 223 height 28
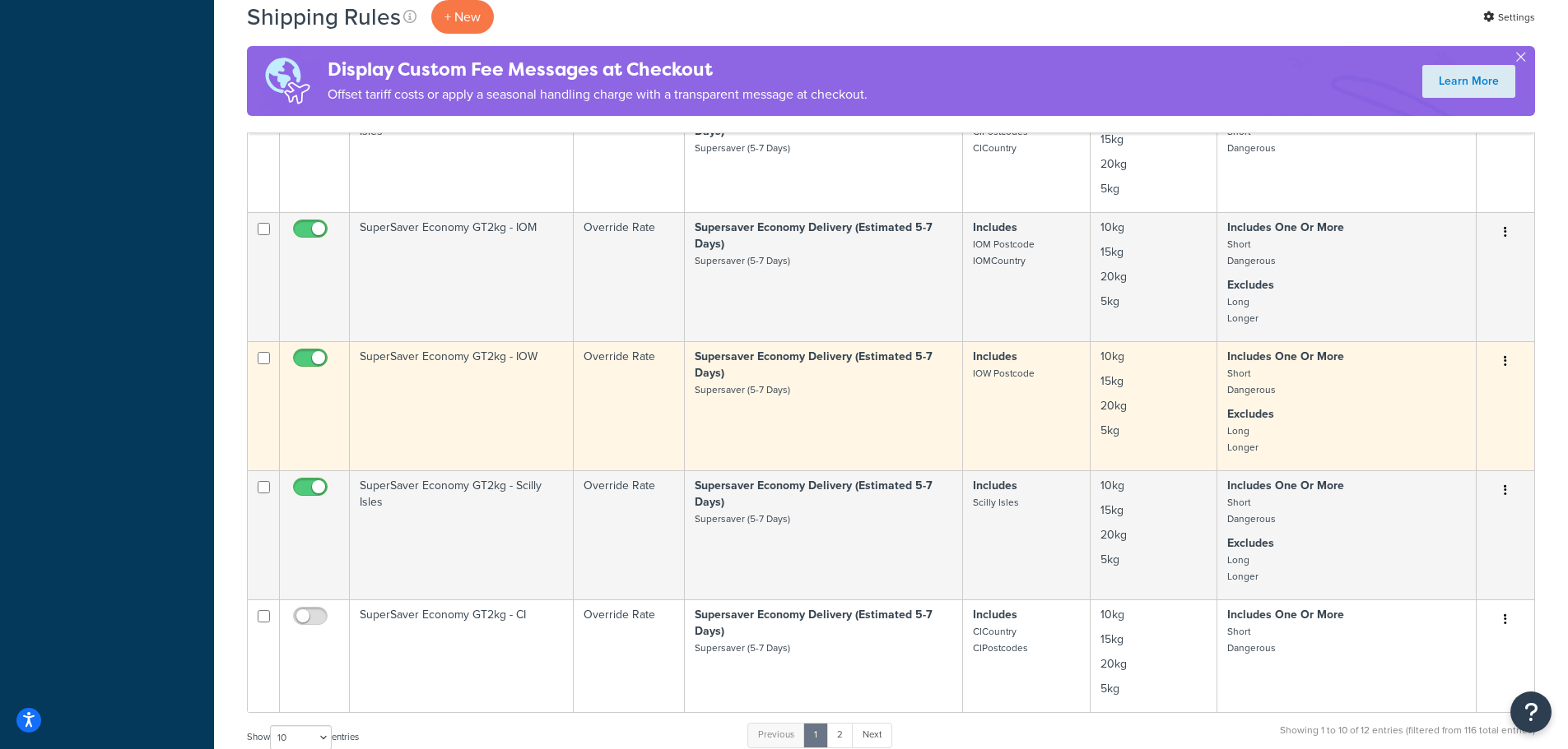
scroll to position [905, 0]
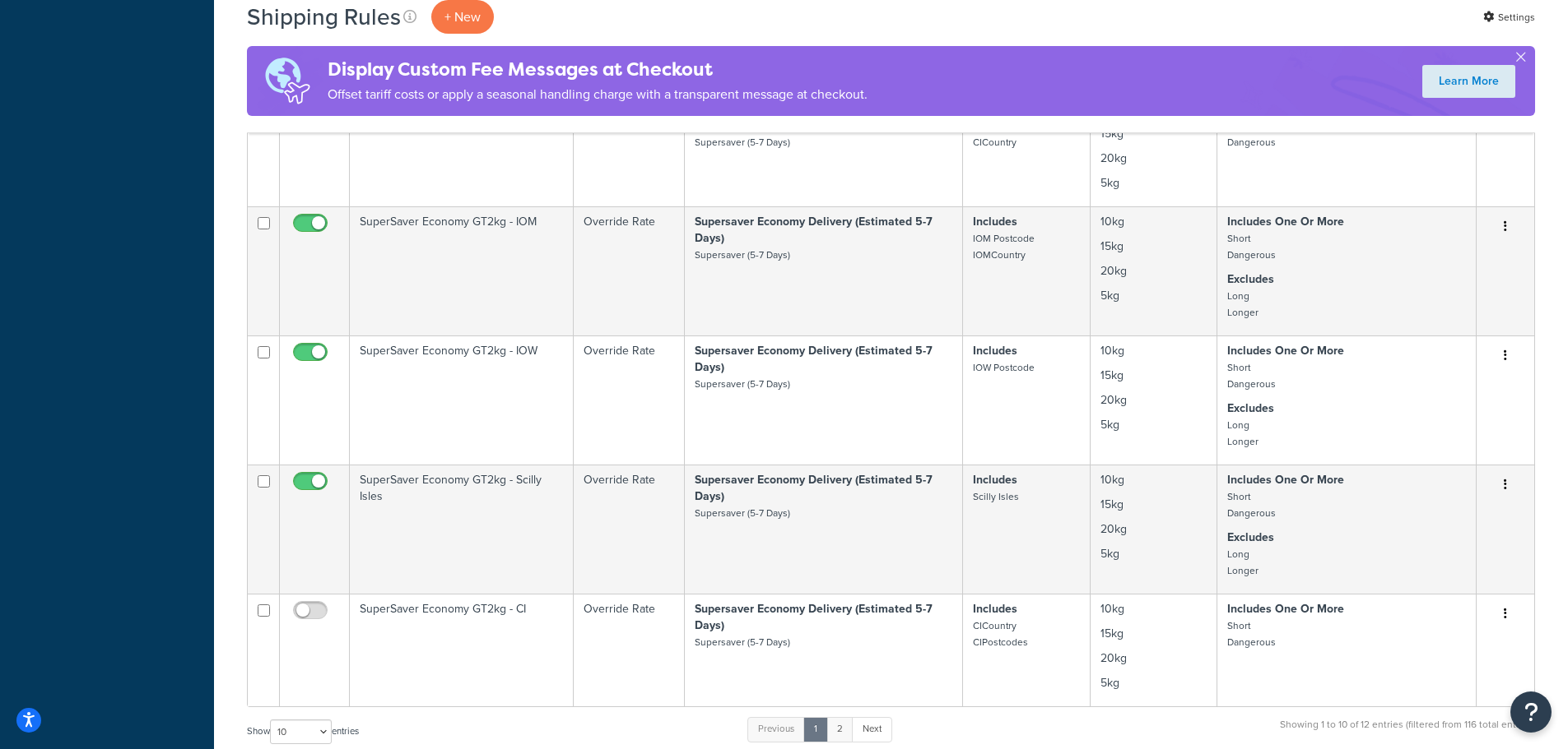
type input "gt"
click at [841, 732] on link "2" at bounding box center [839, 729] width 27 height 25
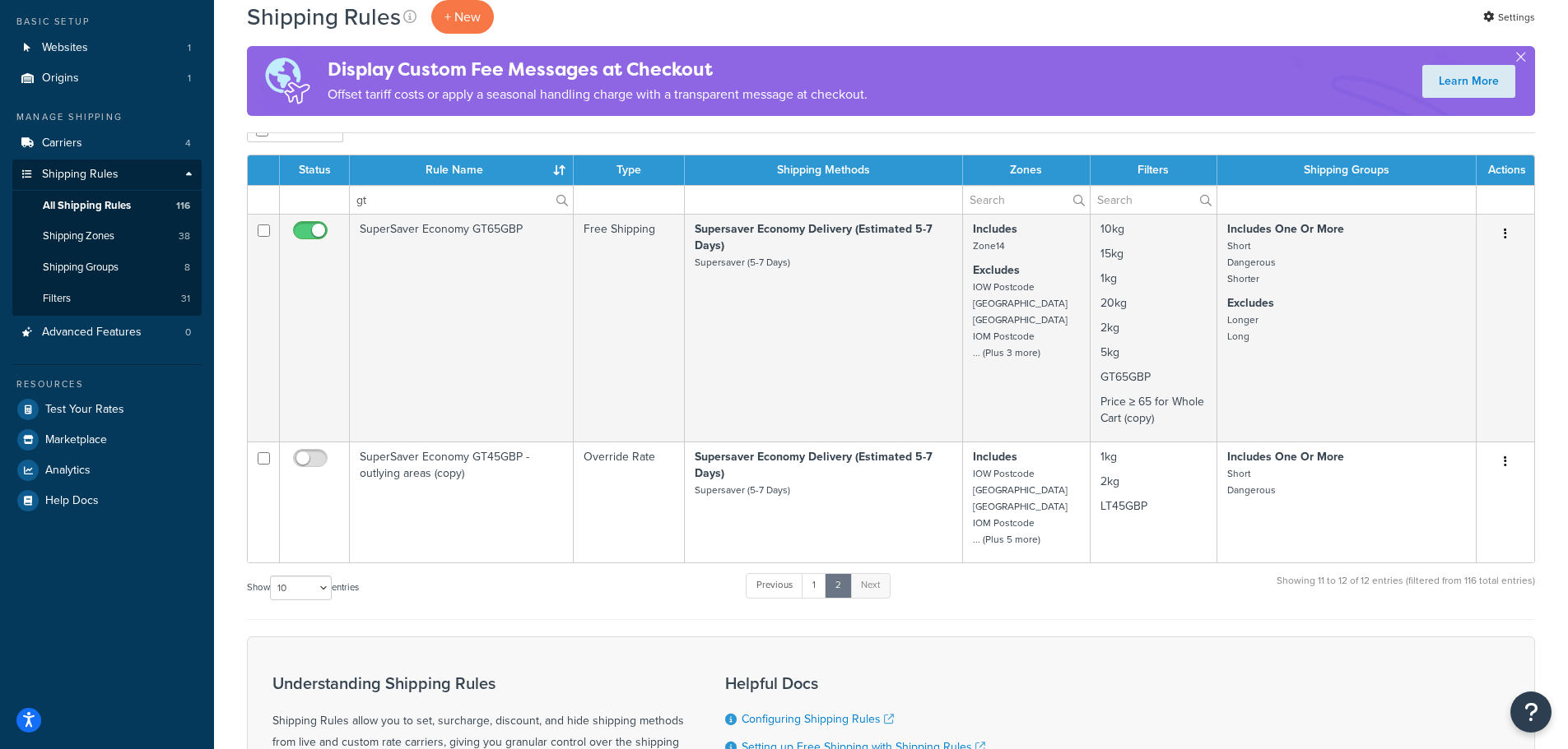
scroll to position [42, 0]
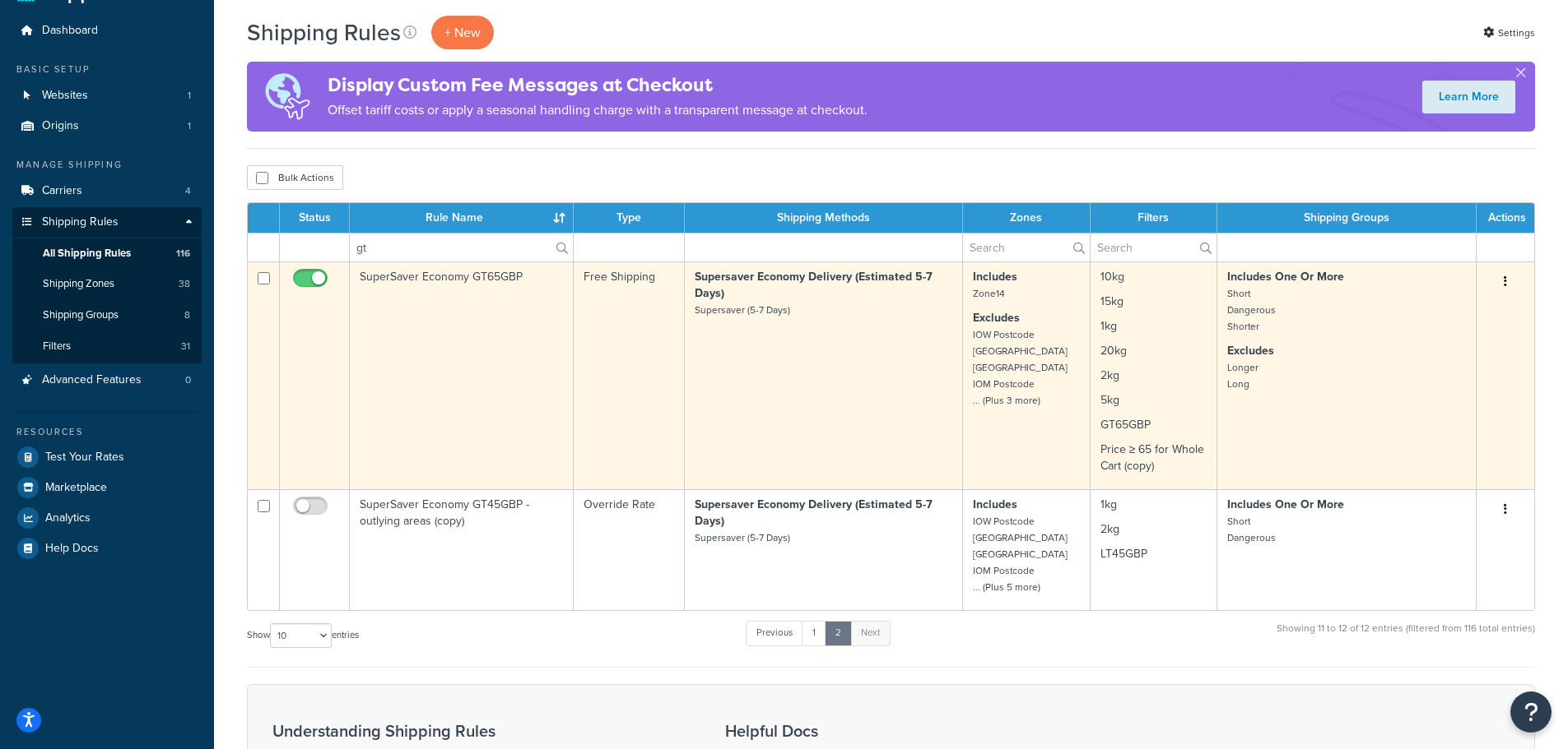
click at [375, 278] on td "SuperSaver Economy GT65GBP" at bounding box center [461, 375] width 224 height 228
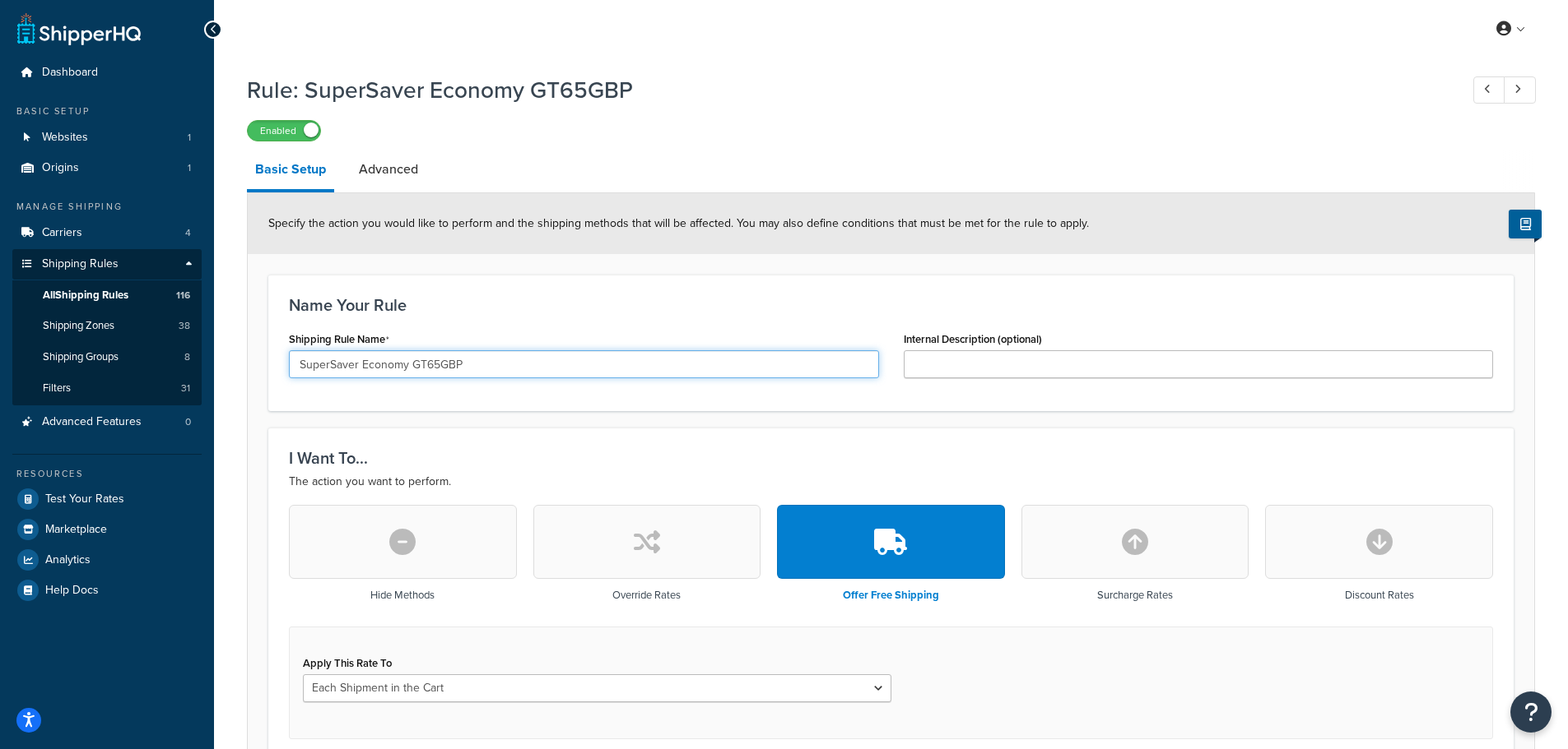
click at [434, 363] on input "SuperSaver Economy GT65GBP" at bounding box center [584, 364] width 590 height 28
type input "SuperSaver Economy GT75GBP"
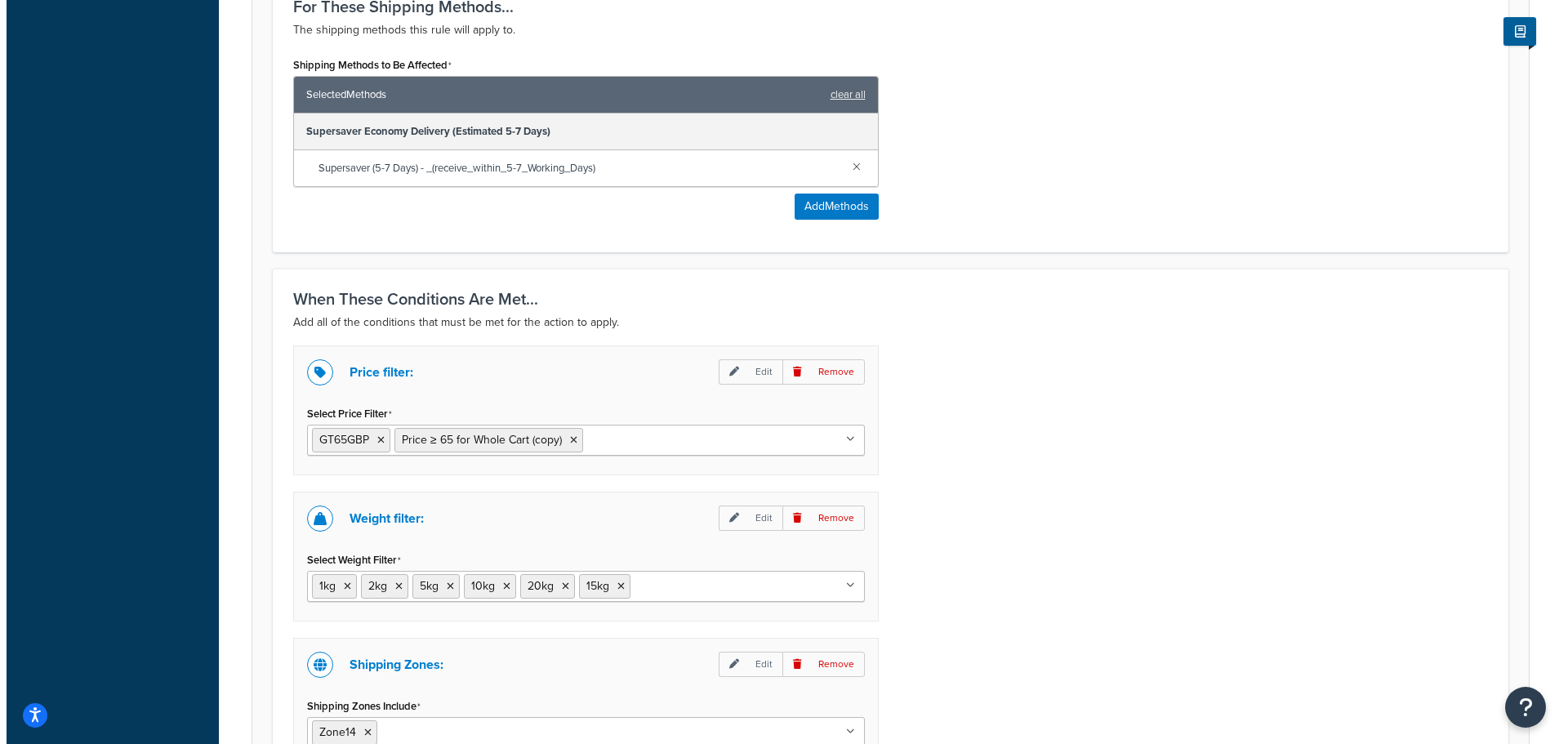
scroll to position [817, 0]
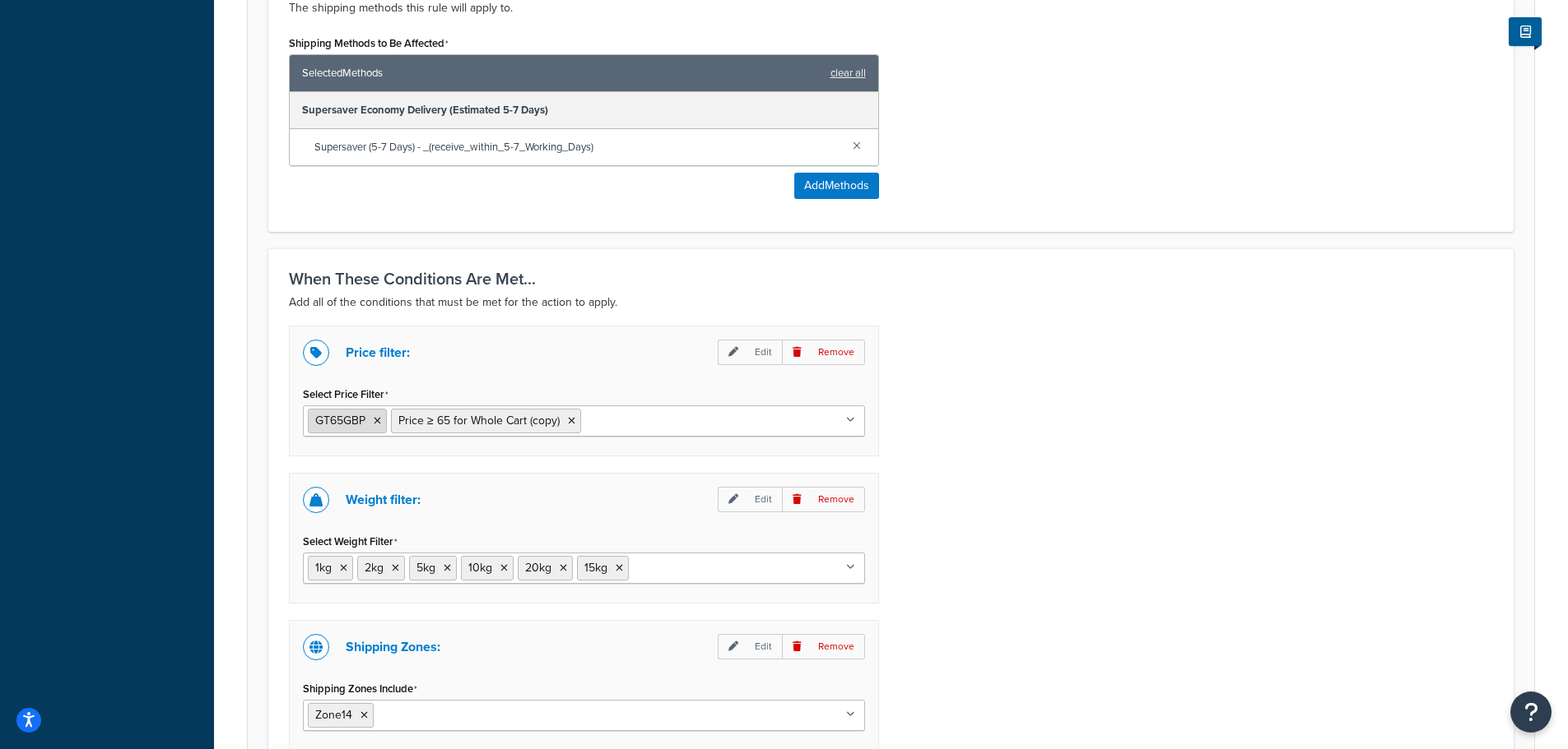
click at [319, 425] on span "GT65GBP" at bounding box center [340, 421] width 51 height 17
click at [333, 424] on span "GT65GBP" at bounding box center [340, 421] width 51 height 17
click at [764, 351] on p "Edit" at bounding box center [749, 352] width 64 height 26
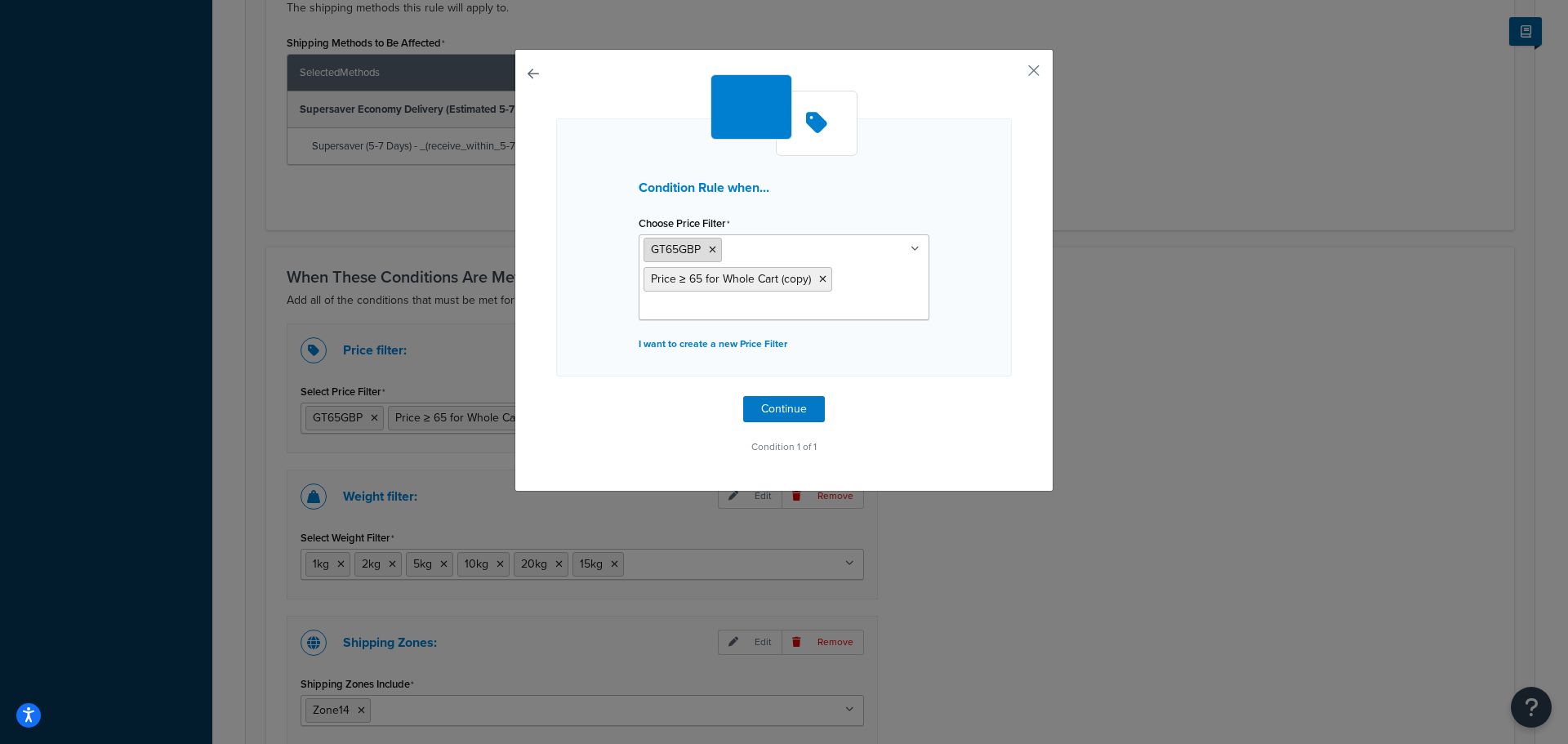
click at [690, 251] on span "GT65GBP" at bounding box center [675, 250] width 50 height 17
click at [781, 260] on ul "GT65GBP Price ≥ 65 for Whole Cart (copy)" at bounding box center [784, 278] width 291 height 86
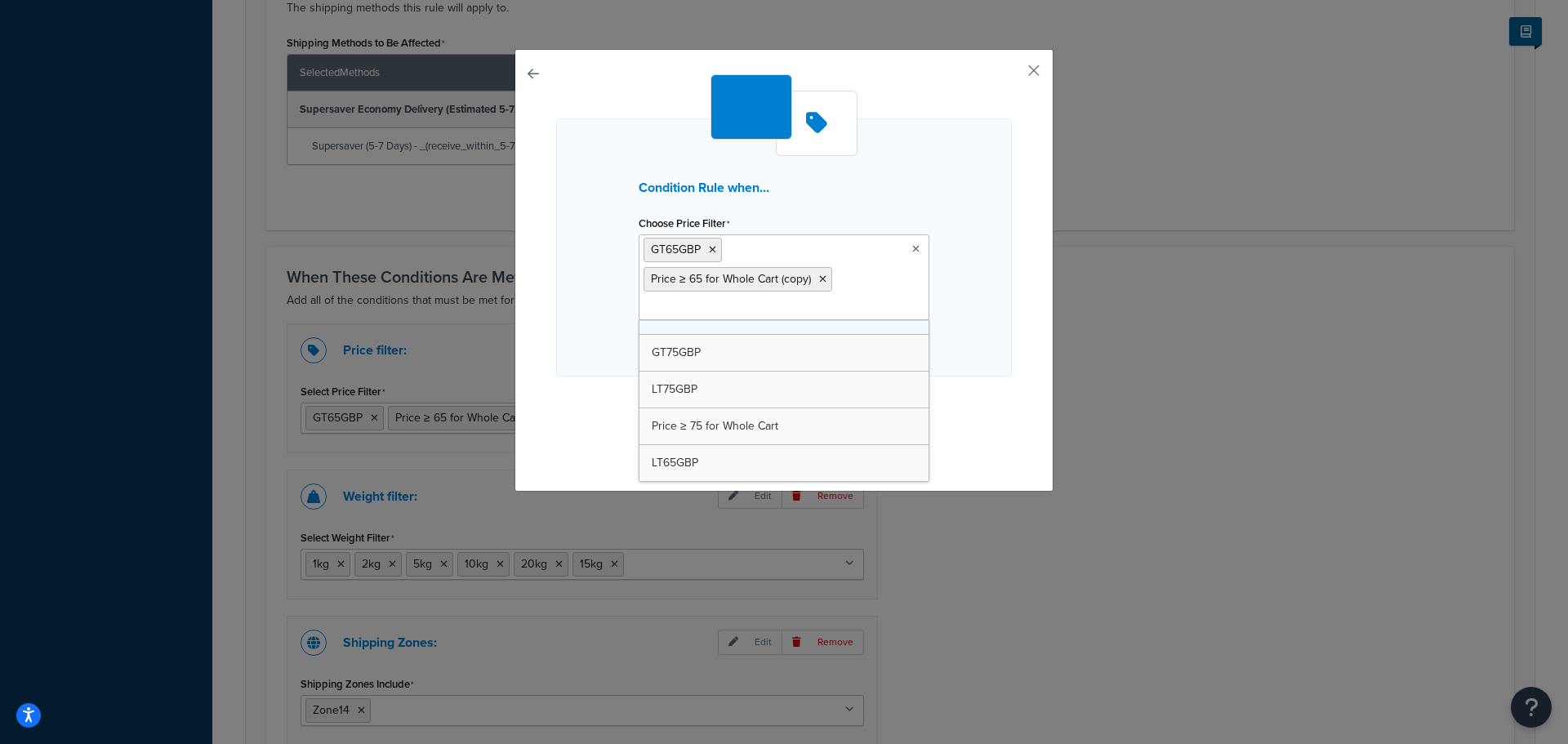
scroll to position [426, 0]
click at [791, 250] on icon at bounding box center [794, 250] width 7 height 10
click at [728, 311] on input "Choose Price Filter" at bounding box center [715, 308] width 144 height 18
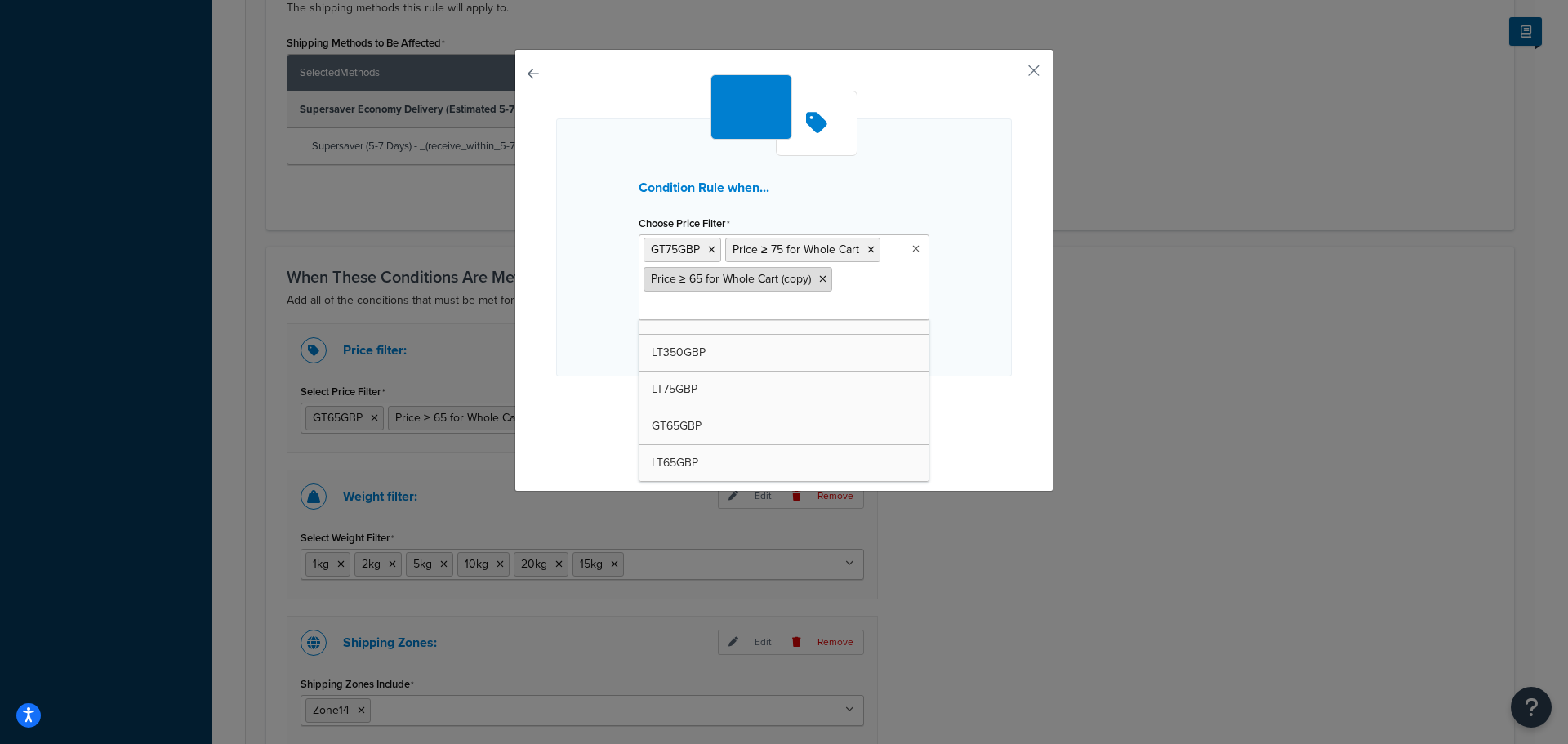
click at [820, 282] on icon at bounding box center [823, 279] width 7 height 10
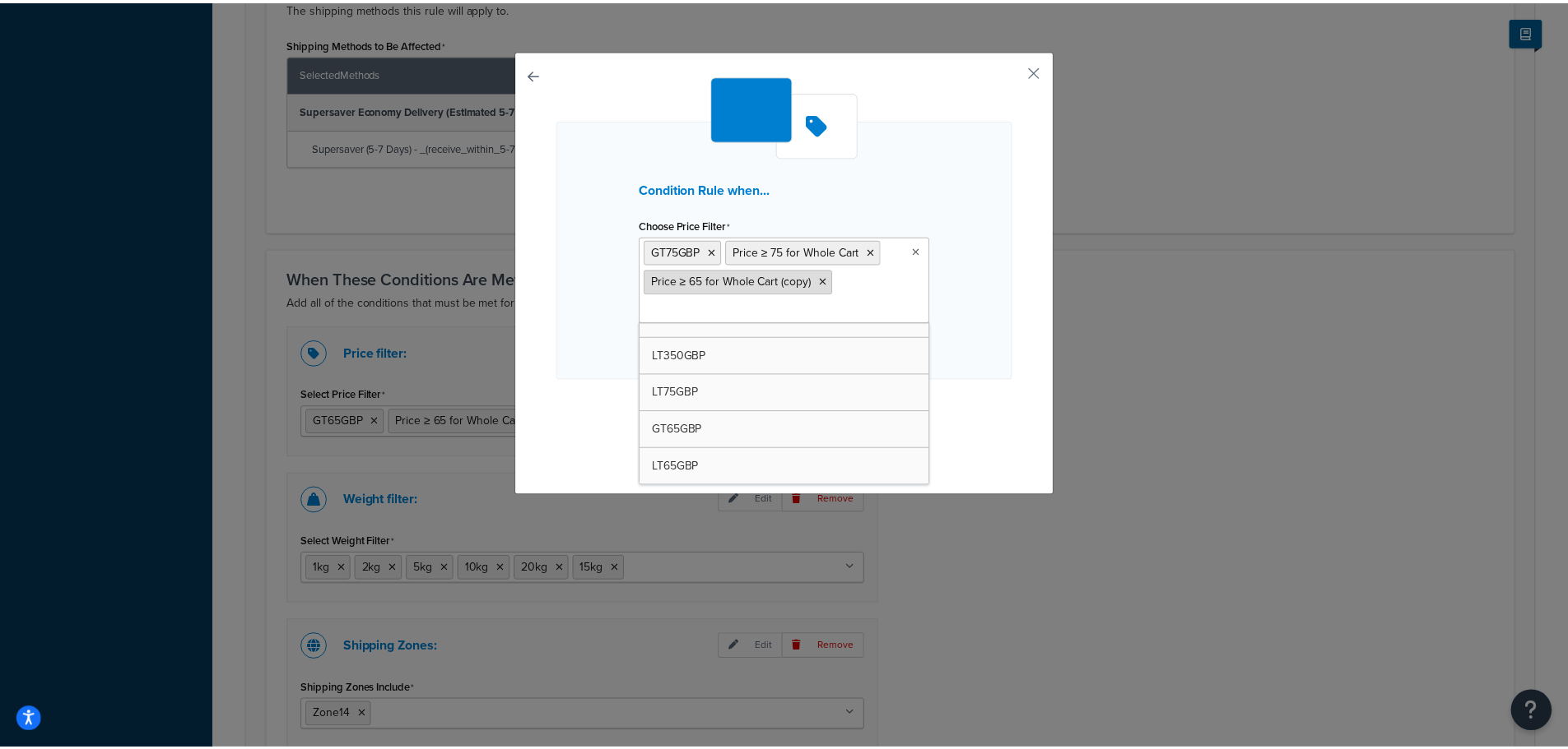
scroll to position [466, 0]
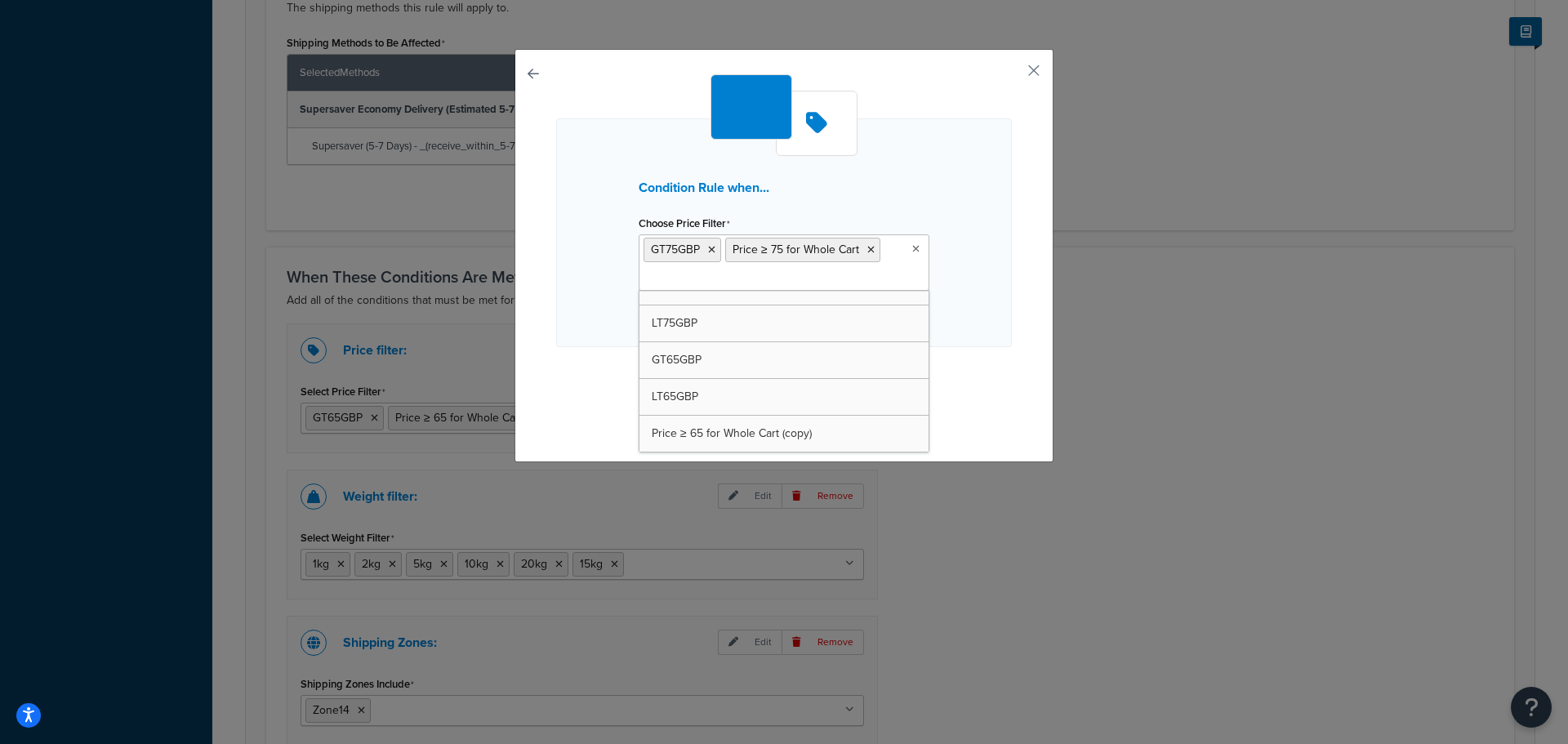
drag, startPoint x: 993, startPoint y: 243, endPoint x: 997, endPoint y: 234, distance: 9.8
click at [995, 241] on div "Condition Rule when... Choose Price Filter GT75GBP Price ≥ 75 for Whole Cart LT…" at bounding box center [784, 233] width 456 height 229
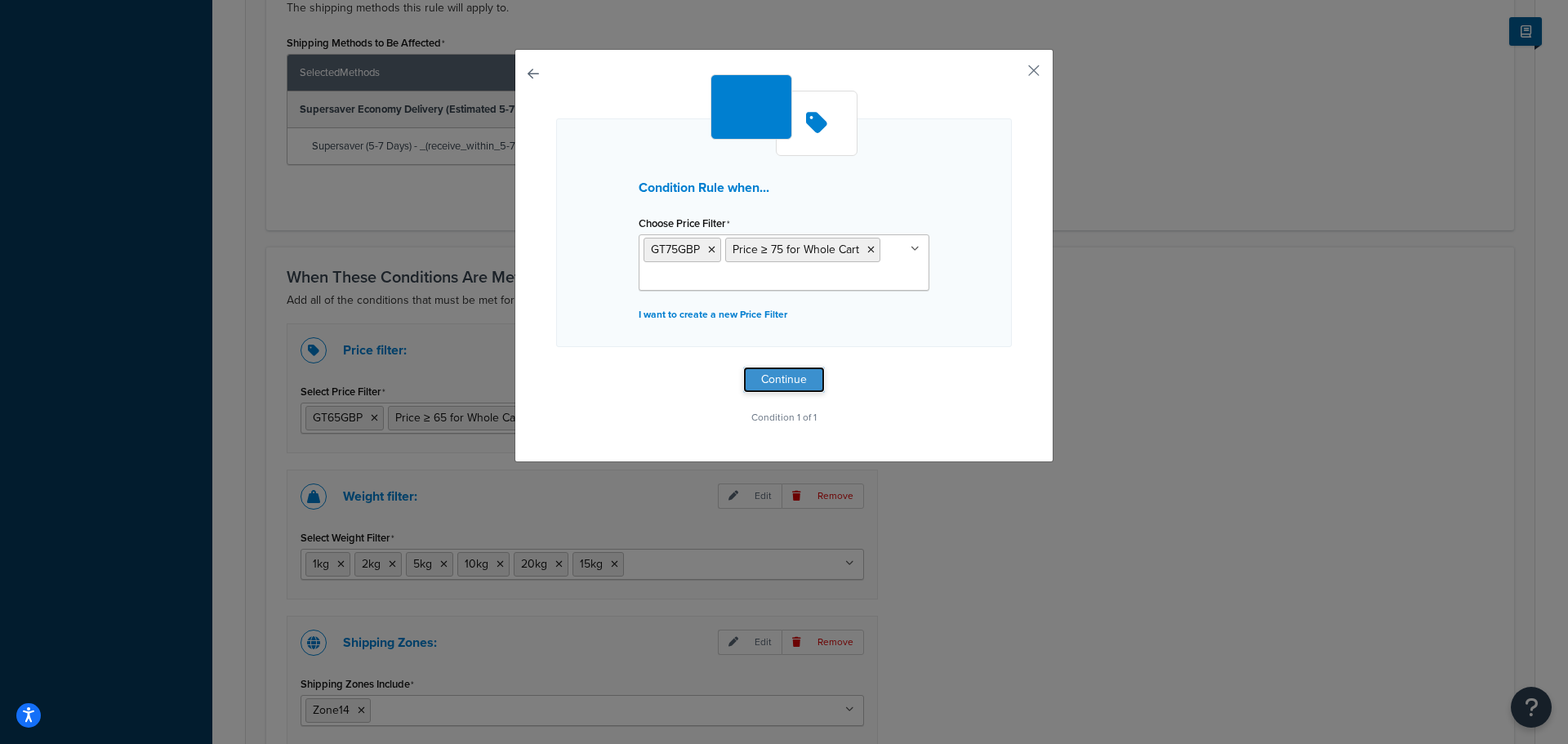
click at [776, 389] on button "Continue" at bounding box center [783, 379] width 81 height 27
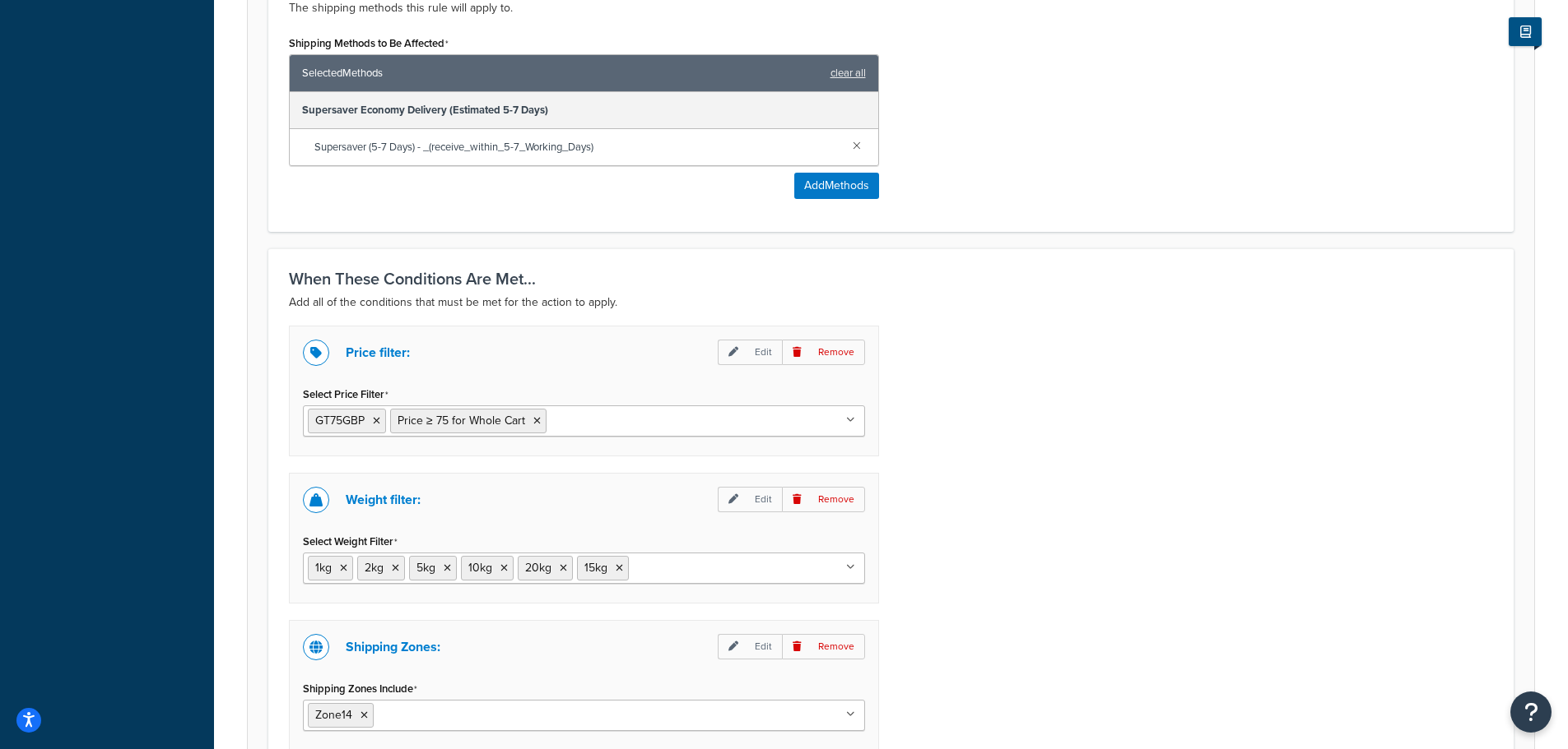
click at [1520, 33] on icon at bounding box center [1526, 31] width 11 height 12
